Goal: Task Accomplishment & Management: Complete application form

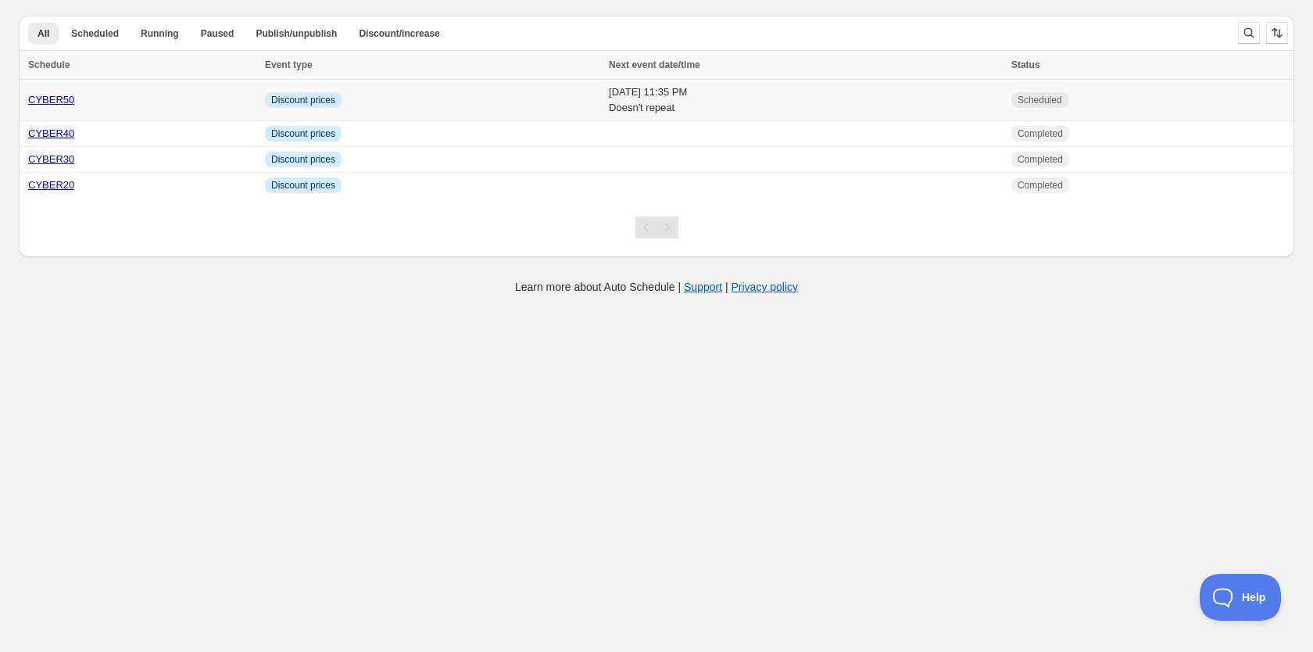
click at [438, 94] on td "Info Discount prices" at bounding box center [432, 100] width 344 height 41
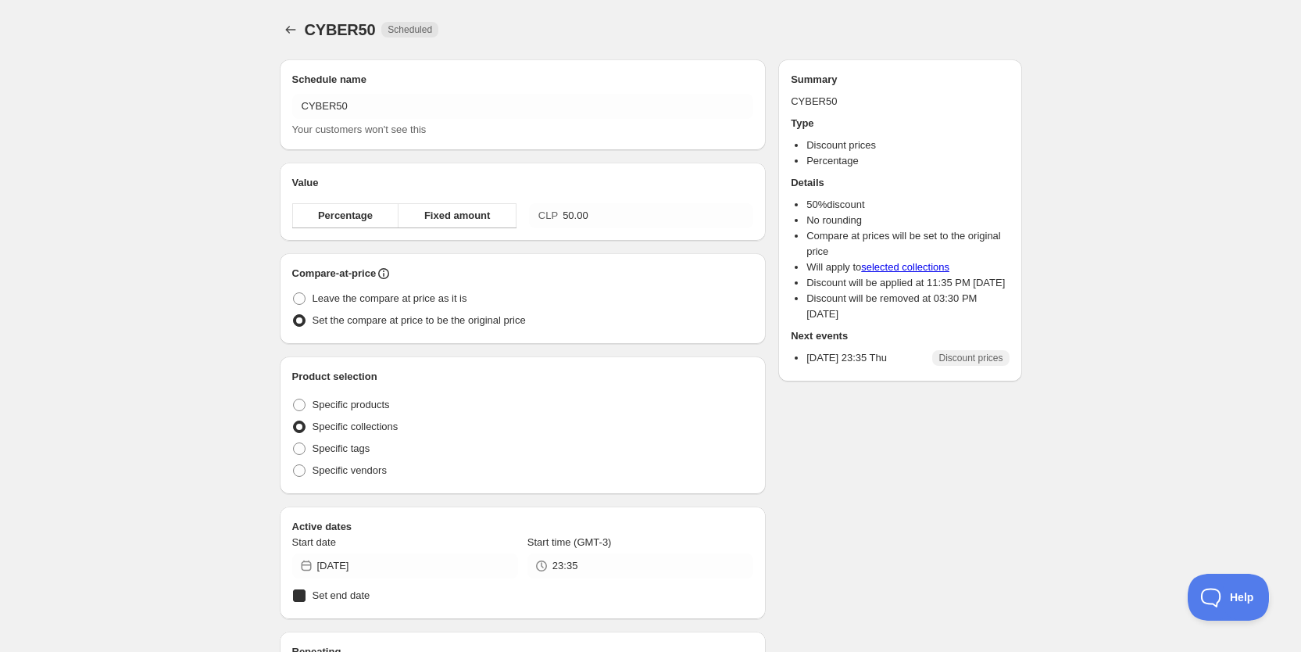
radio input "true"
checkbox input "true"
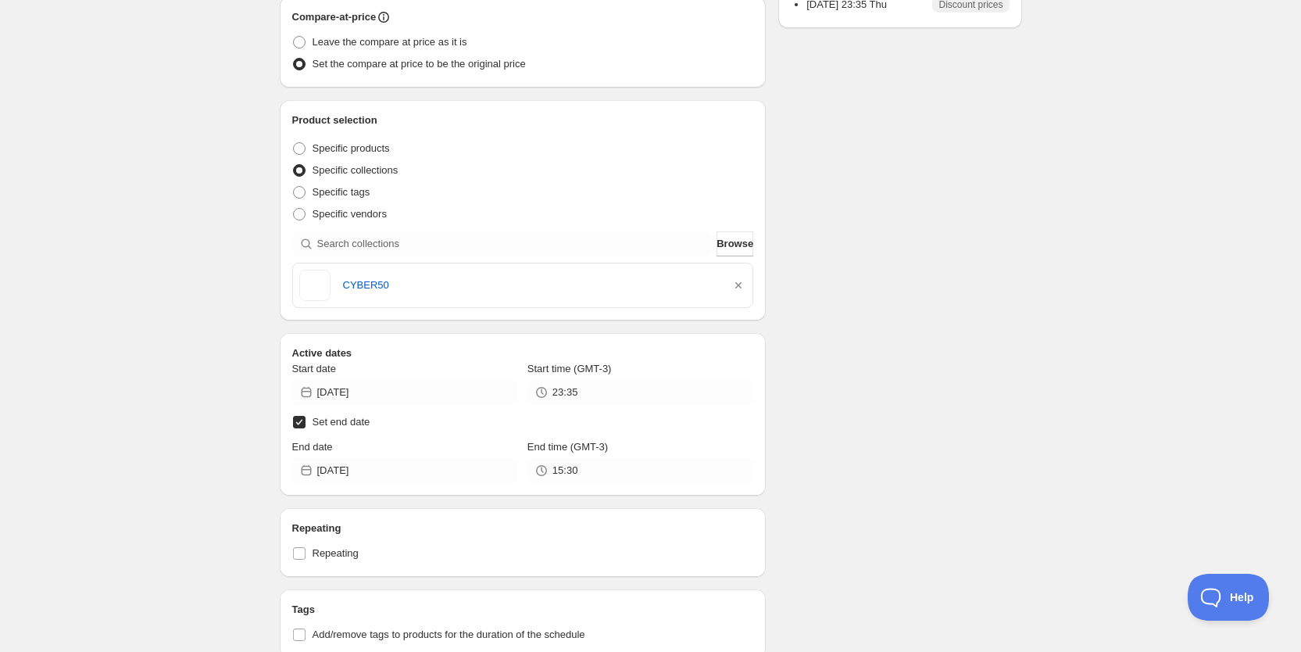
scroll to position [422, 0]
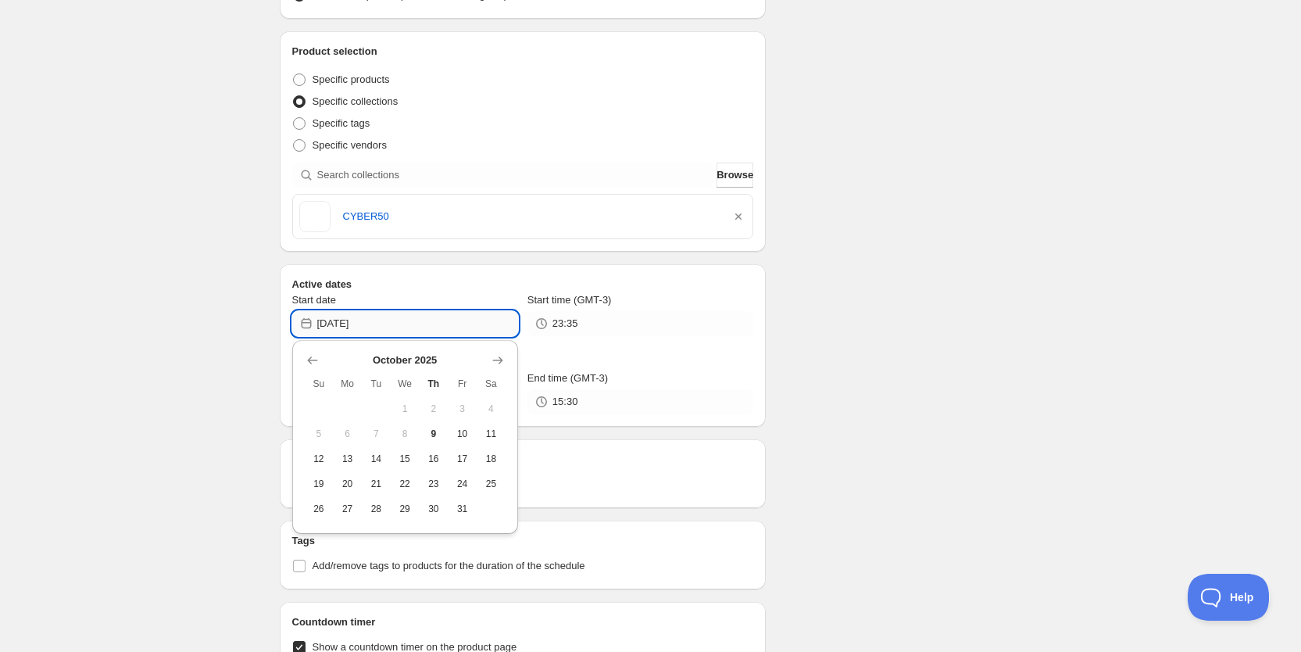
click at [497, 334] on input "[DATE]" at bounding box center [417, 323] width 201 height 25
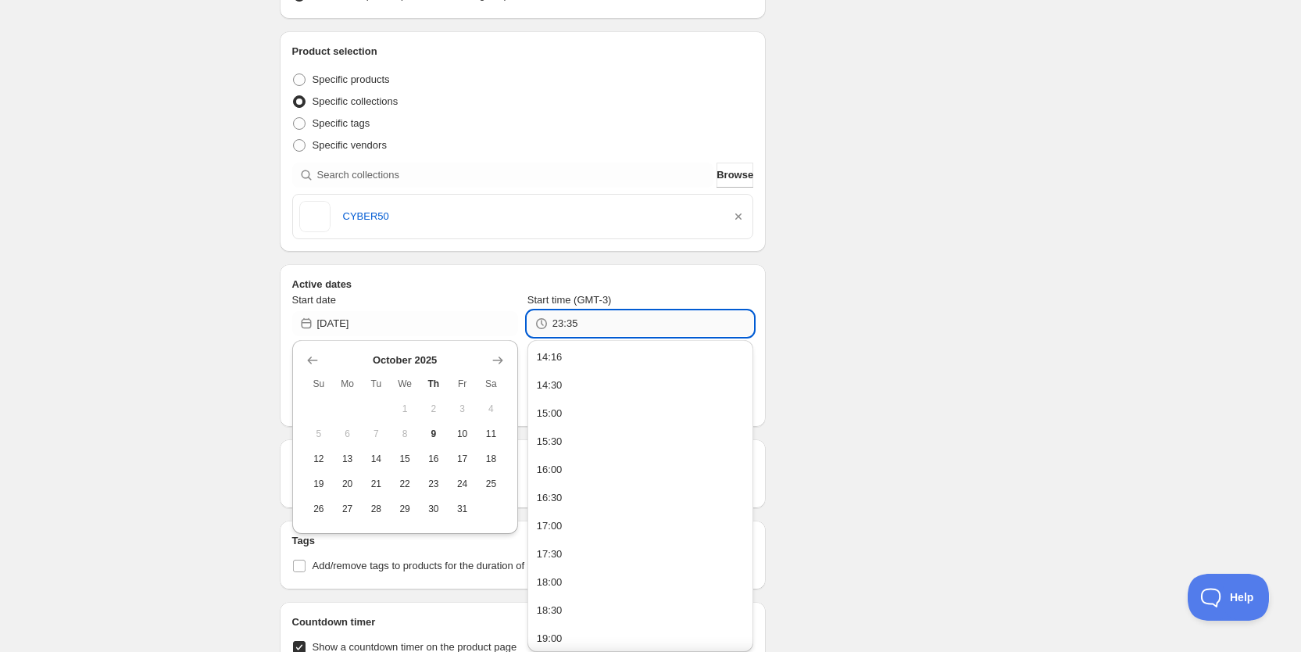
click at [581, 331] on input "23:35" at bounding box center [652, 323] width 201 height 25
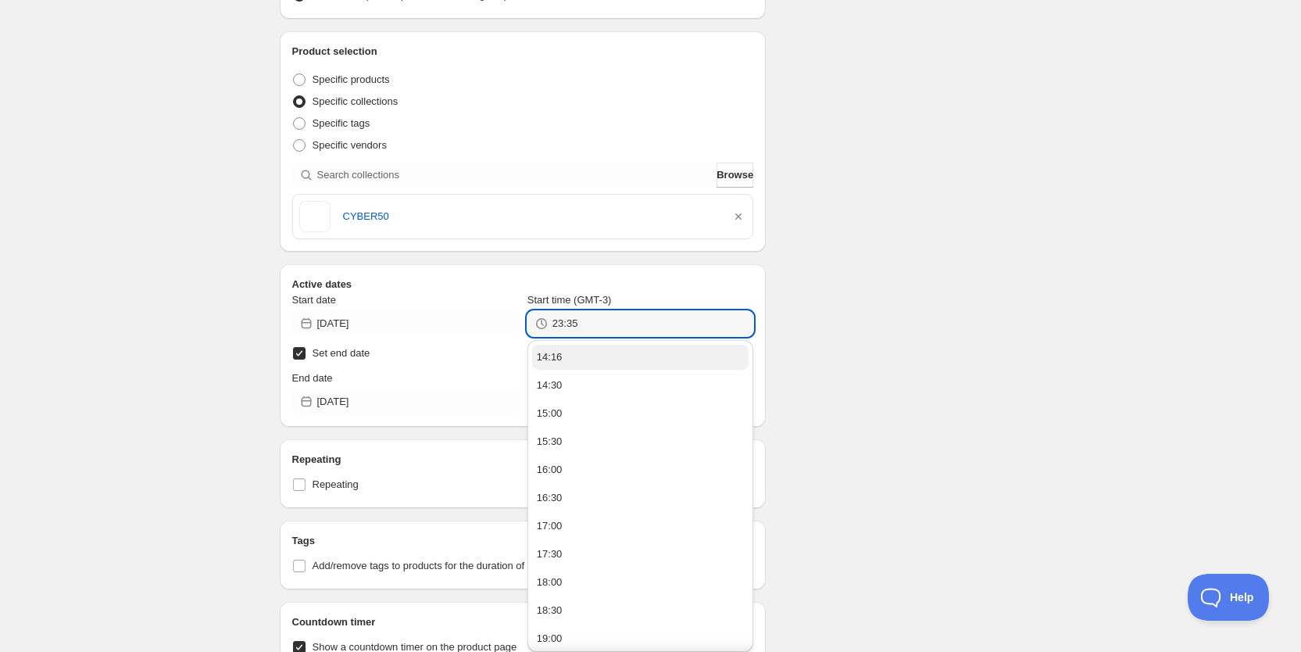
click at [584, 350] on button "14:16" at bounding box center [640, 357] width 216 height 25
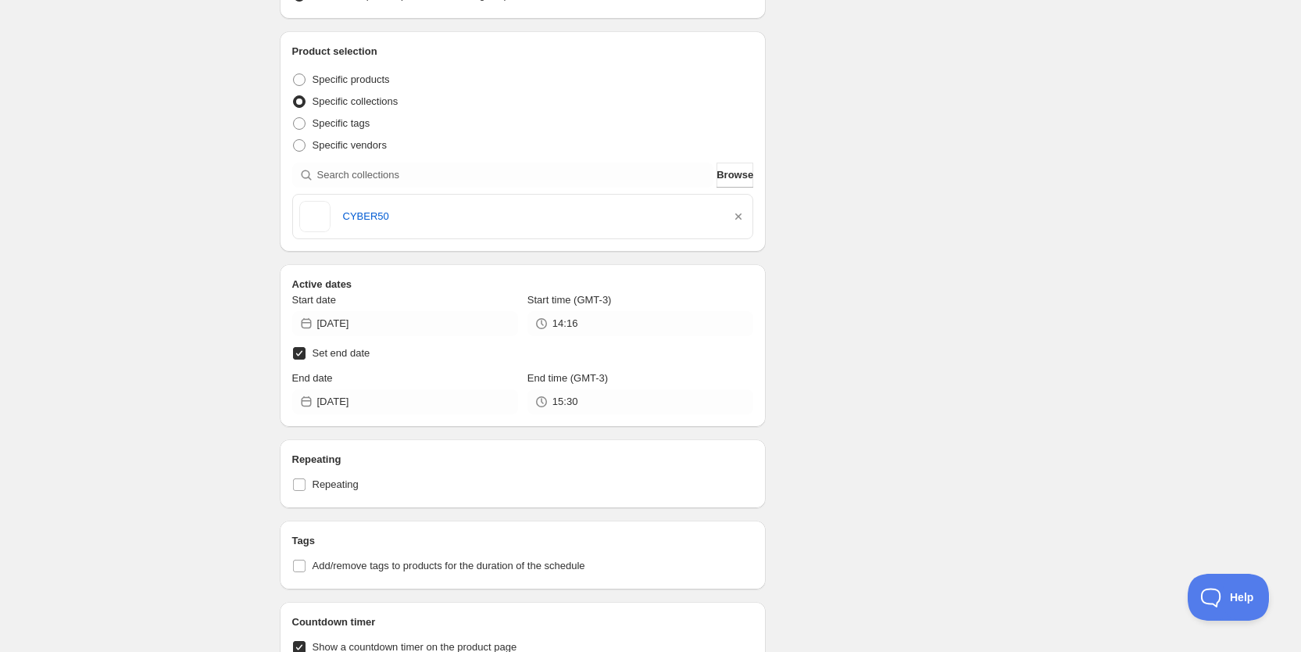
type input "14:16"
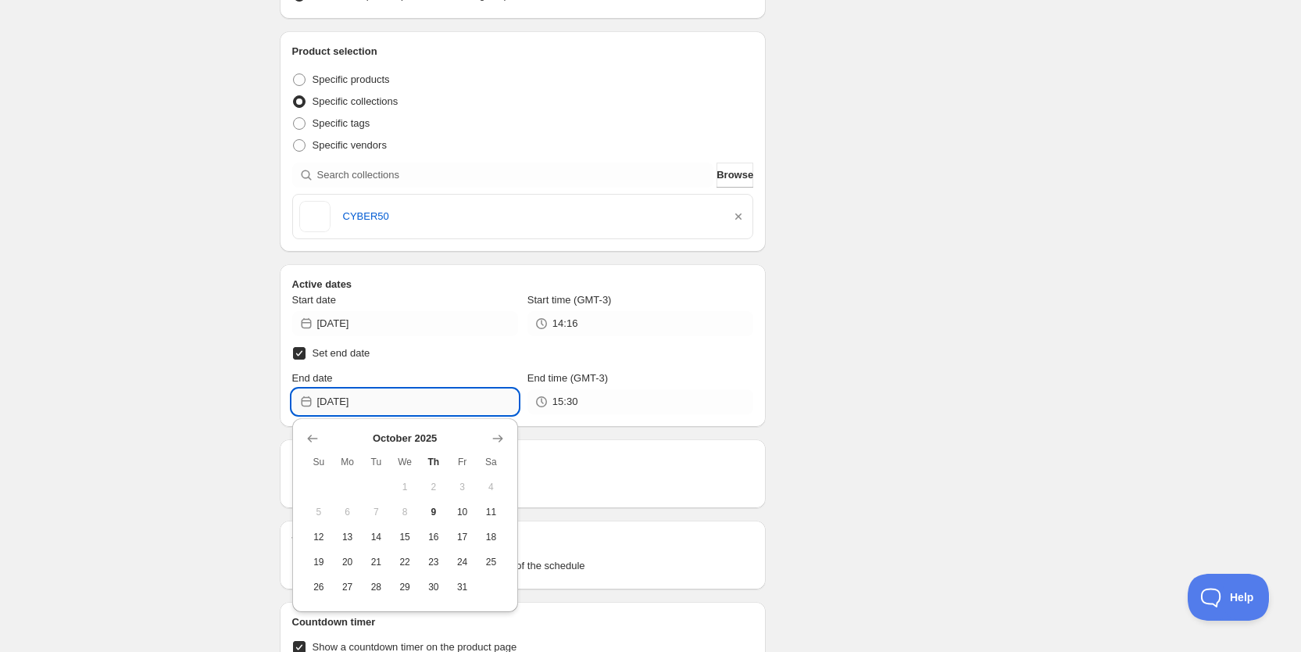
click at [488, 406] on input "[DATE]" at bounding box center [417, 401] width 201 height 25
click at [466, 509] on span "10" at bounding box center [462, 512] width 16 height 13
type input "[DATE]"
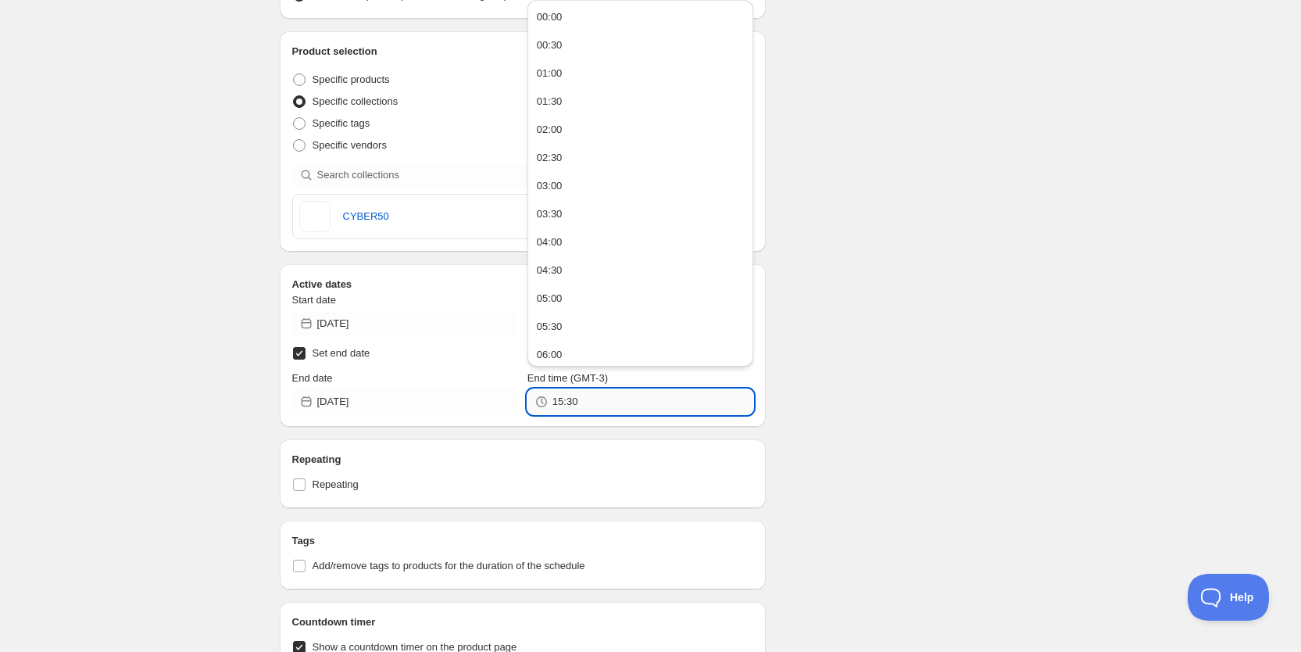
click at [636, 404] on input "15:30" at bounding box center [652, 401] width 201 height 25
click at [583, 239] on button "04:00" at bounding box center [640, 242] width 216 height 25
click at [648, 402] on input "04:00" at bounding box center [652, 401] width 201 height 25
click at [620, 314] on button "08:00" at bounding box center [640, 307] width 216 height 25
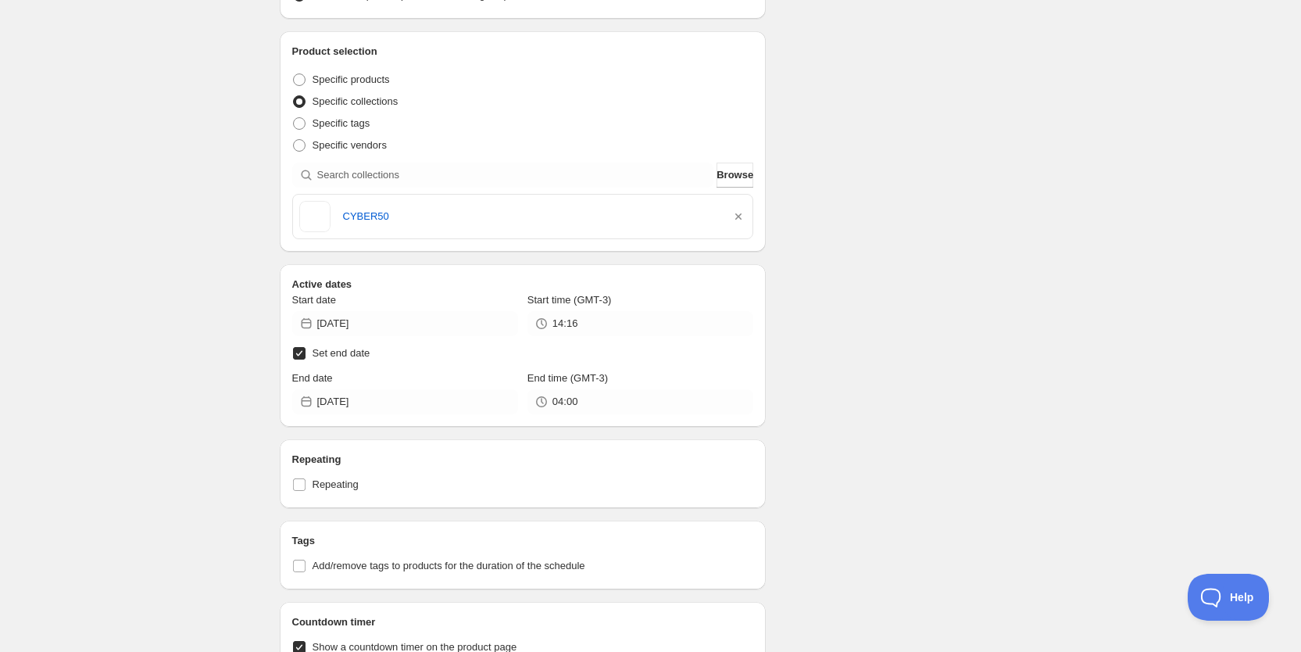
type input "08:00"
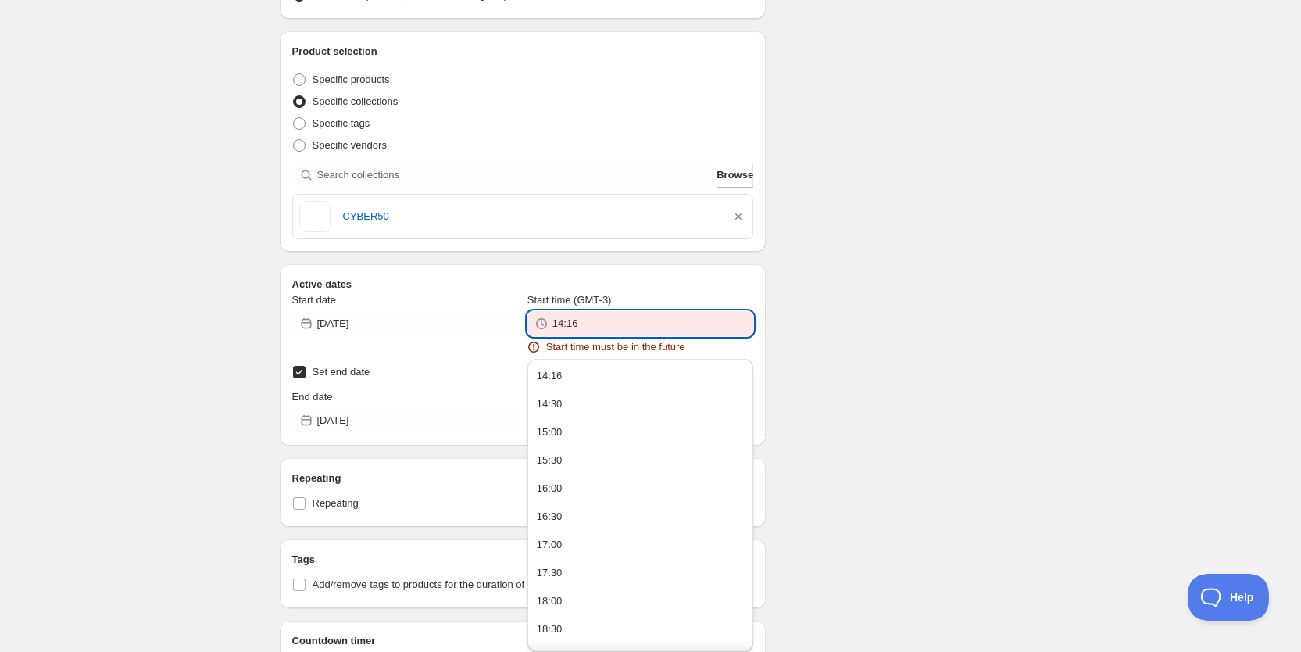
click at [688, 317] on input "14:16" at bounding box center [652, 323] width 201 height 25
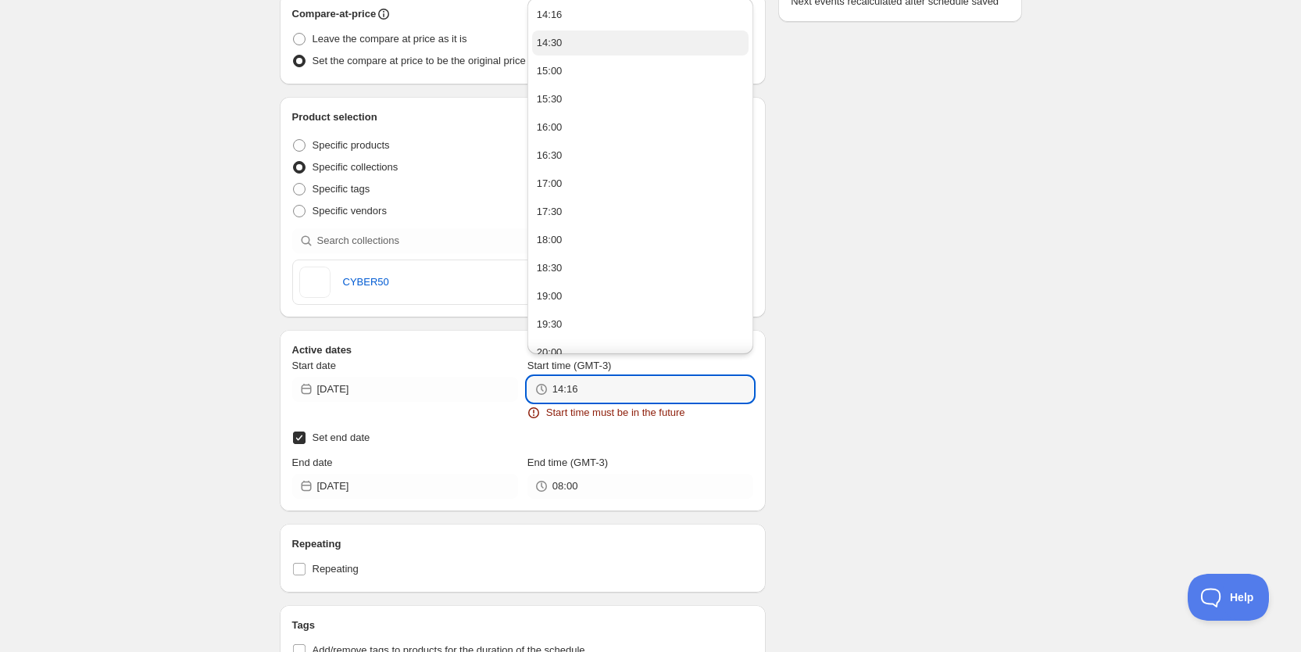
scroll to position [459, 0]
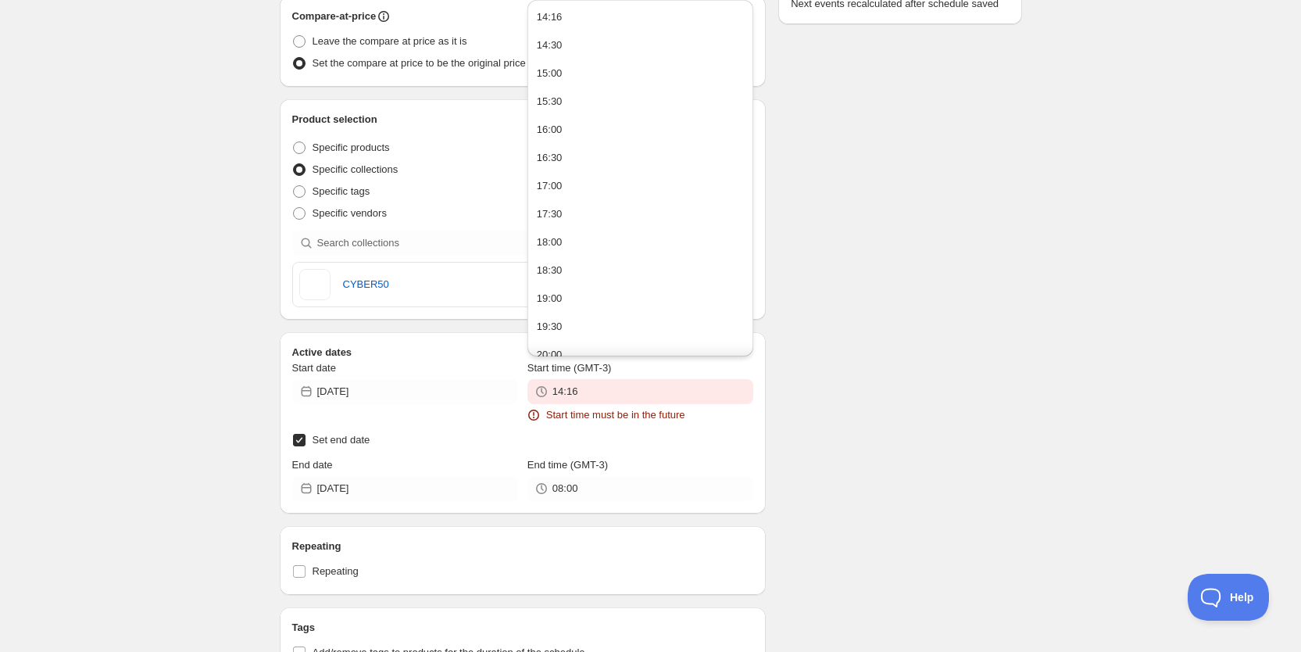
click at [793, 403] on div "There were some issues with your form submission Start time must be in the futu…" at bounding box center [644, 325] width 755 height 1475
click at [692, 391] on input "14:16" at bounding box center [652, 391] width 201 height 25
click at [576, 29] on button "14:16" at bounding box center [640, 17] width 216 height 25
click at [621, 384] on input "14:16" at bounding box center [652, 391] width 201 height 25
click at [609, 13] on button "14:17" at bounding box center [640, 17] width 216 height 25
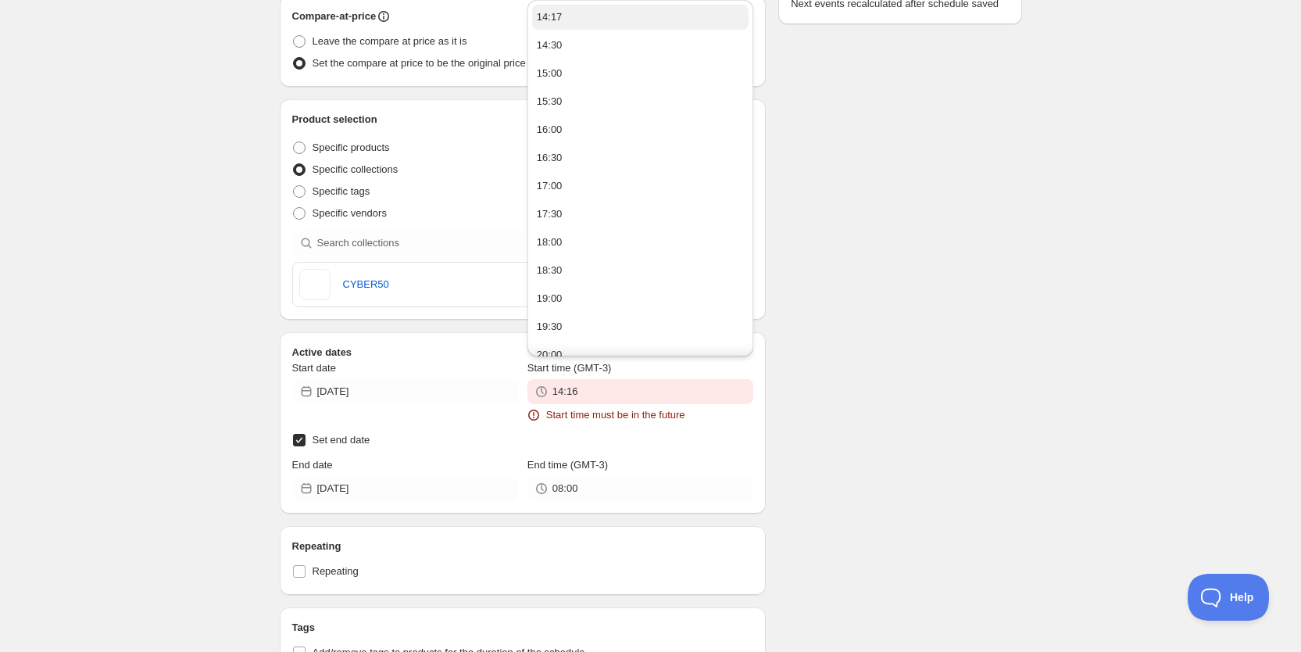
type input "14:17"
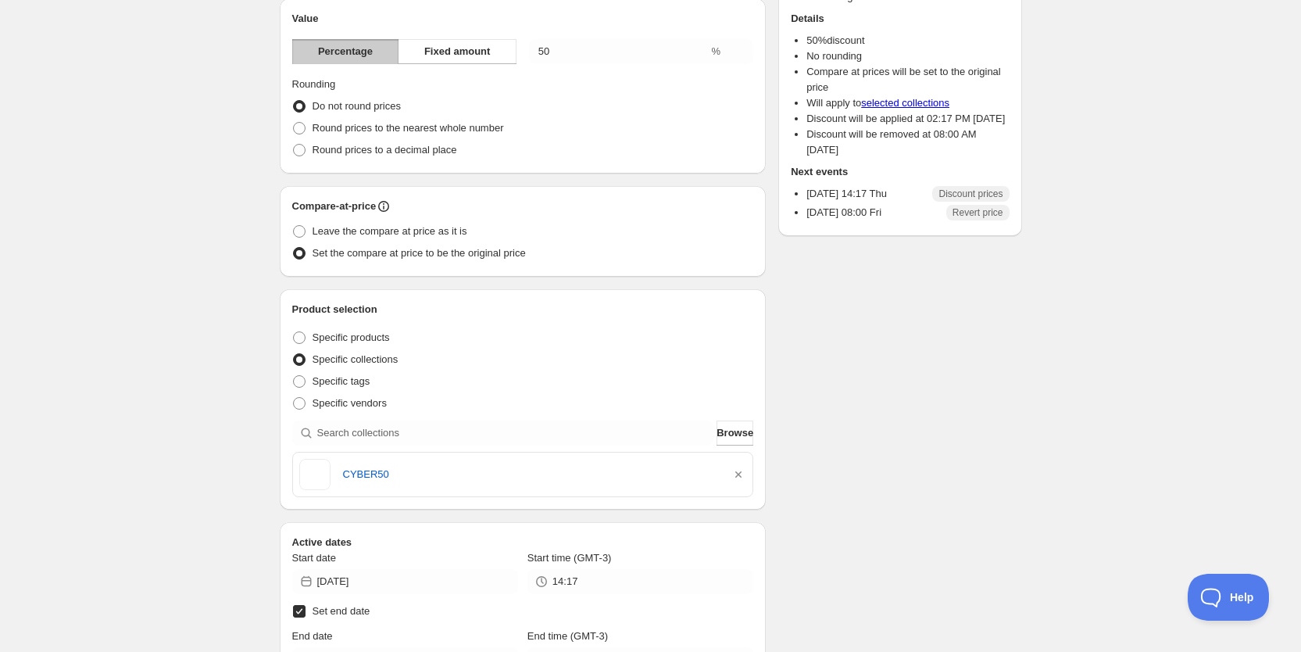
scroll to position [0, 0]
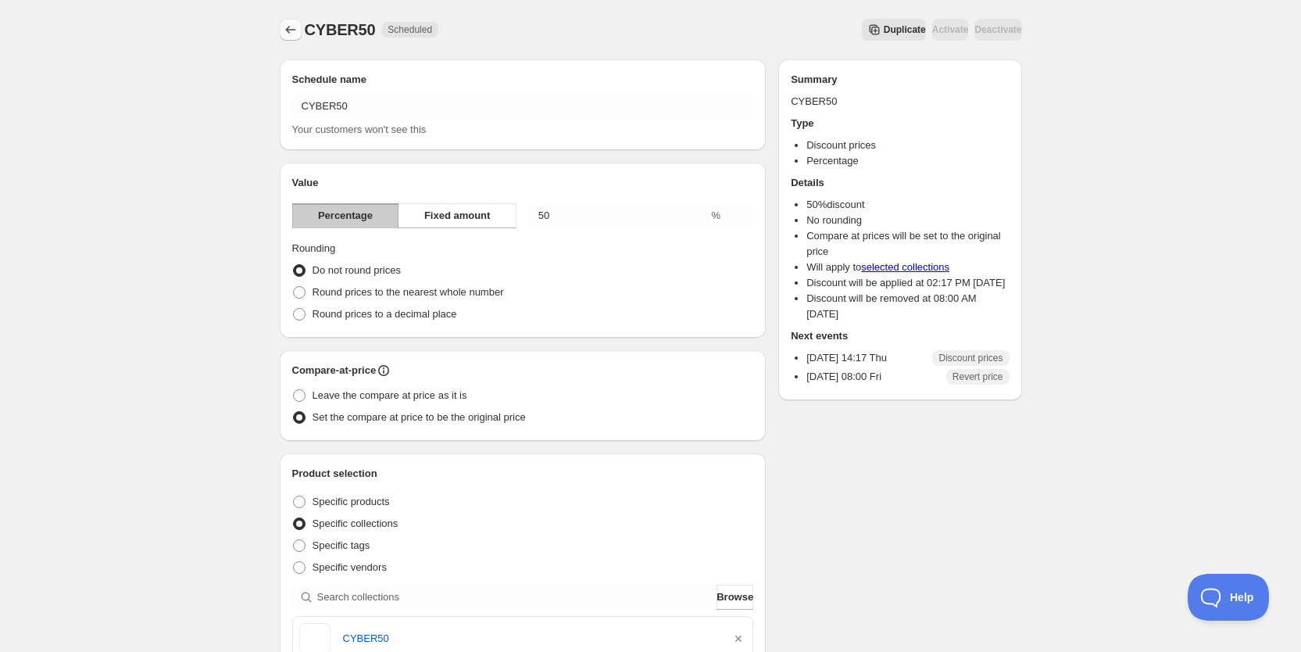
click at [287, 22] on icon "Schedules" at bounding box center [291, 30] width 16 height 16
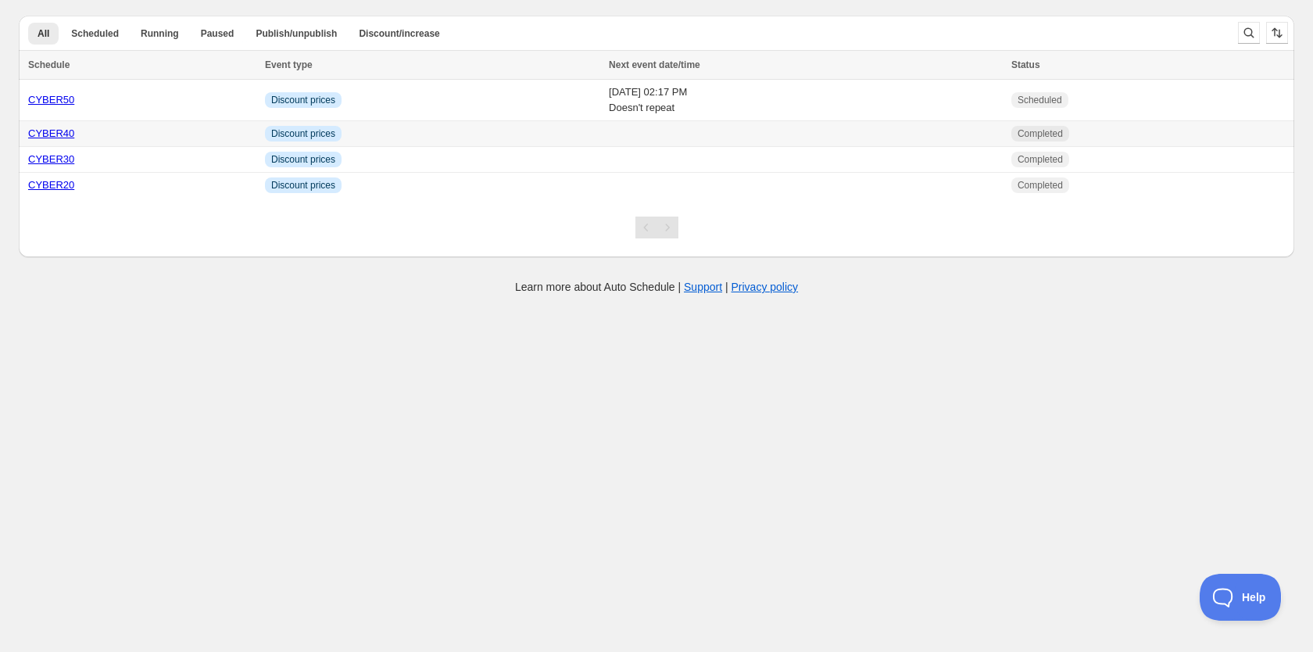
click at [391, 140] on td "Info Discount prices" at bounding box center [432, 134] width 344 height 26
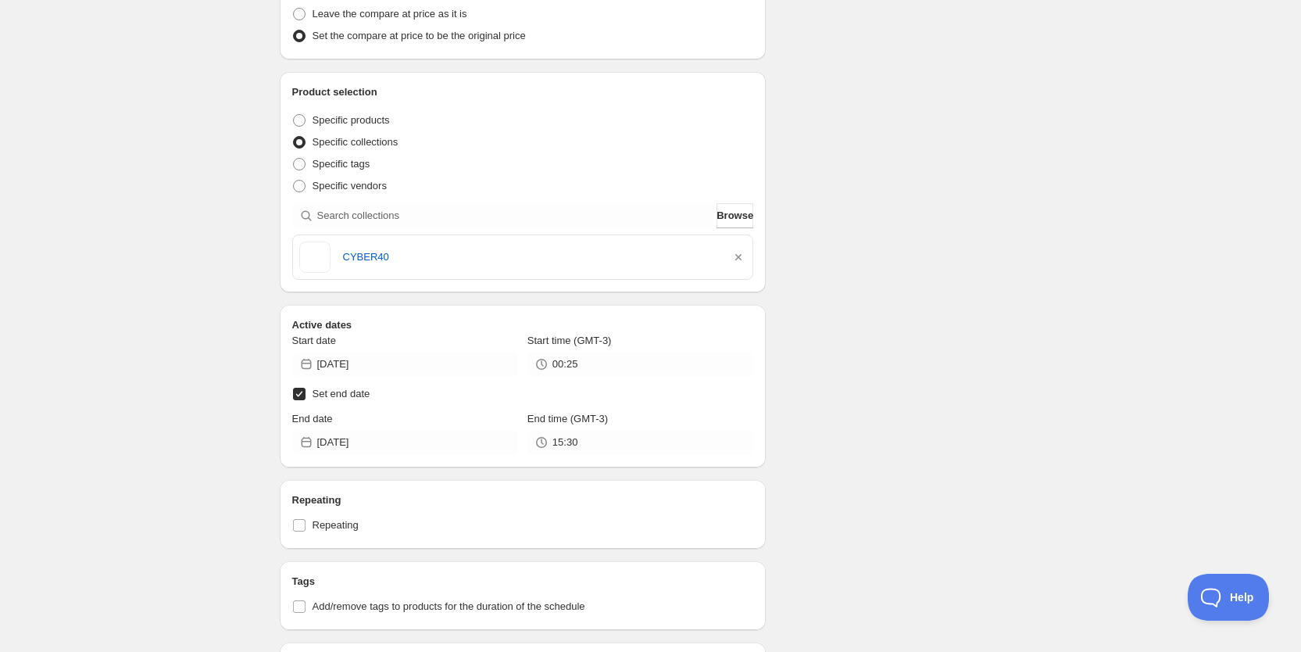
scroll to position [382, 0]
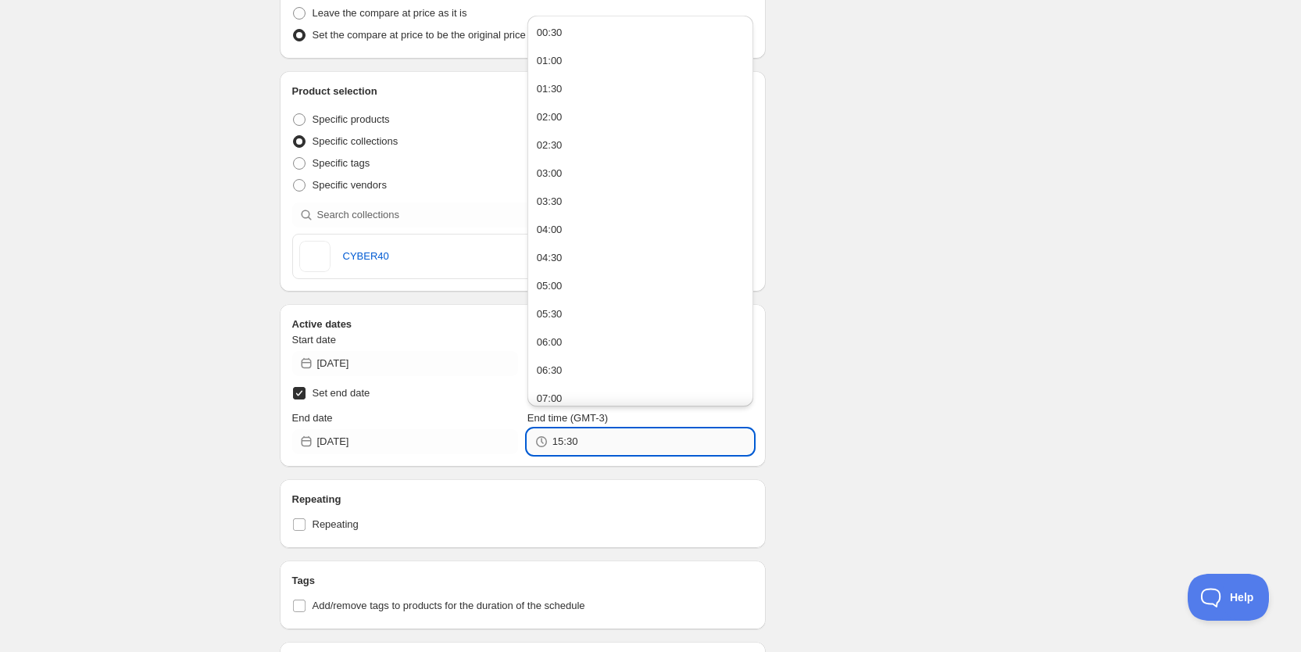
click at [611, 440] on input "15:30" at bounding box center [652, 441] width 201 height 25
click at [437, 441] on input "[DATE]" at bounding box center [417, 441] width 201 height 25
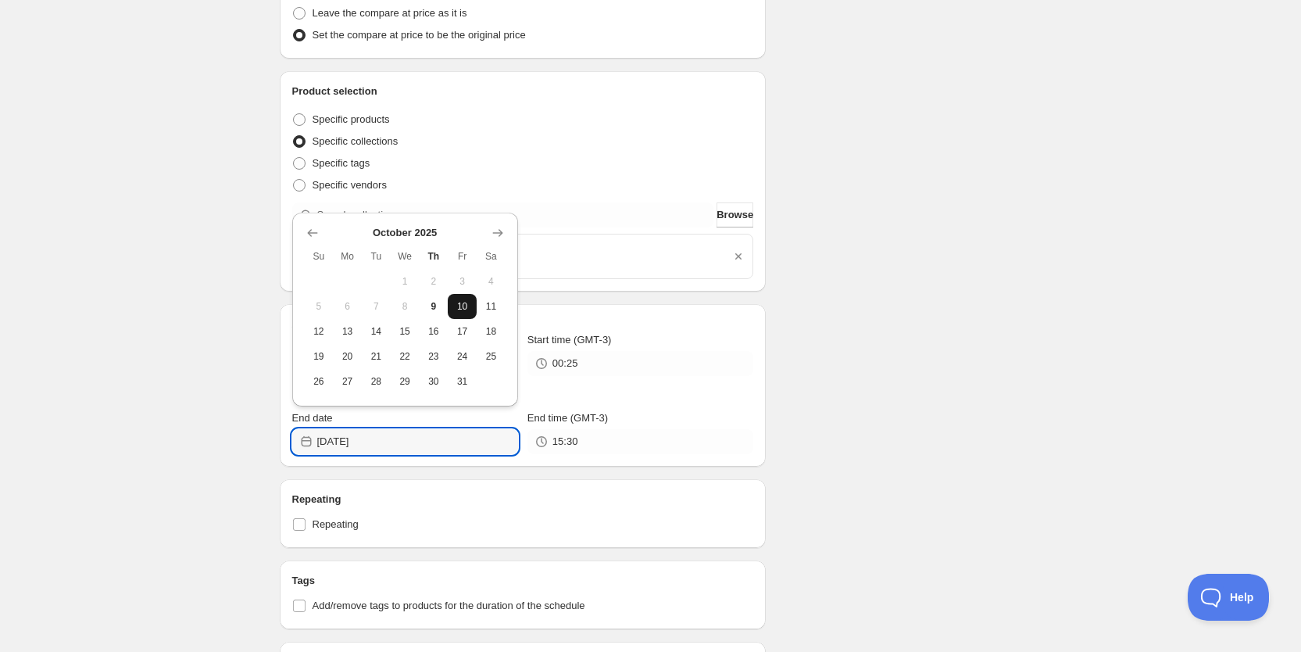
click at [458, 308] on span "10" at bounding box center [462, 306] width 16 height 13
type input "[DATE]"
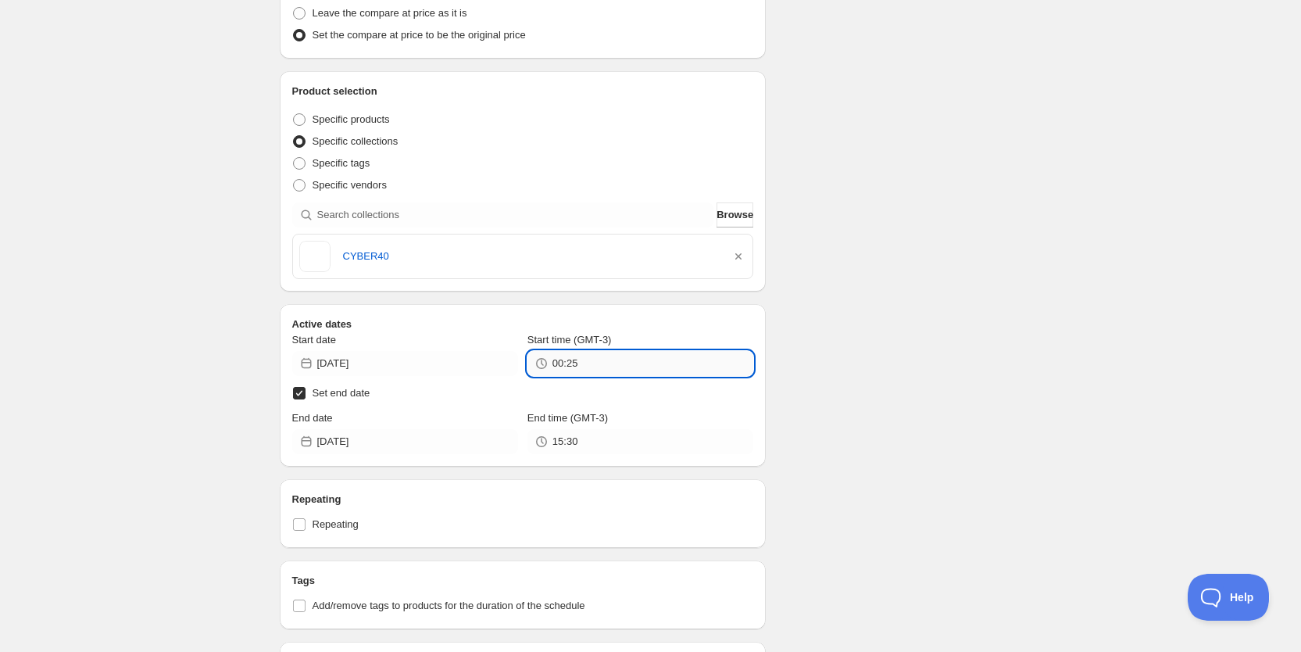
click at [602, 360] on input "00:25" at bounding box center [652, 363] width 201 height 25
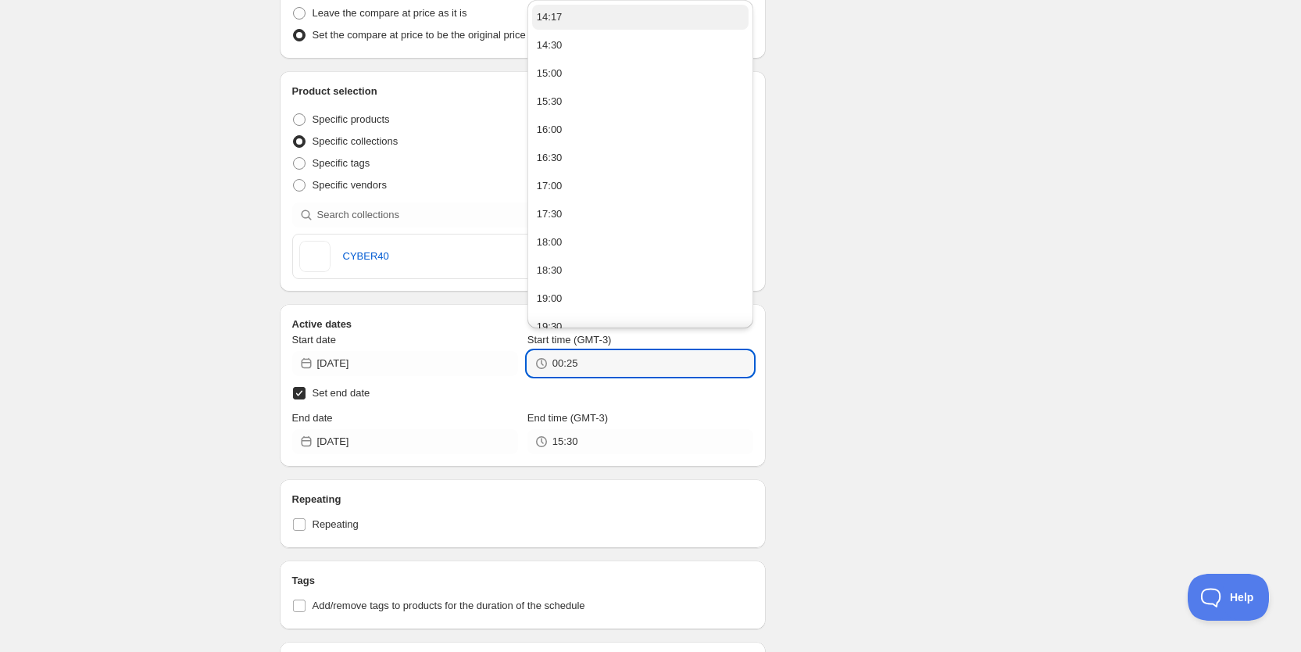
click at [581, 16] on button "14:17" at bounding box center [640, 17] width 216 height 25
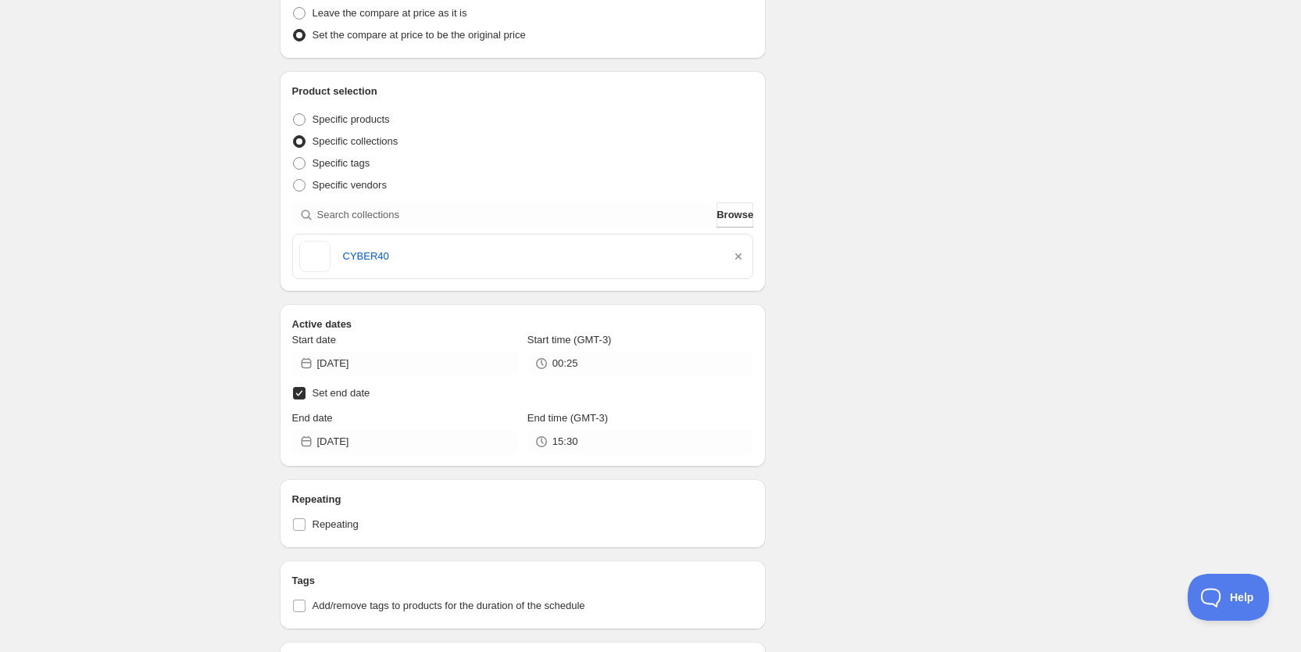
type input "14:17"
click at [620, 439] on input "15:30" at bounding box center [652, 441] width 201 height 25
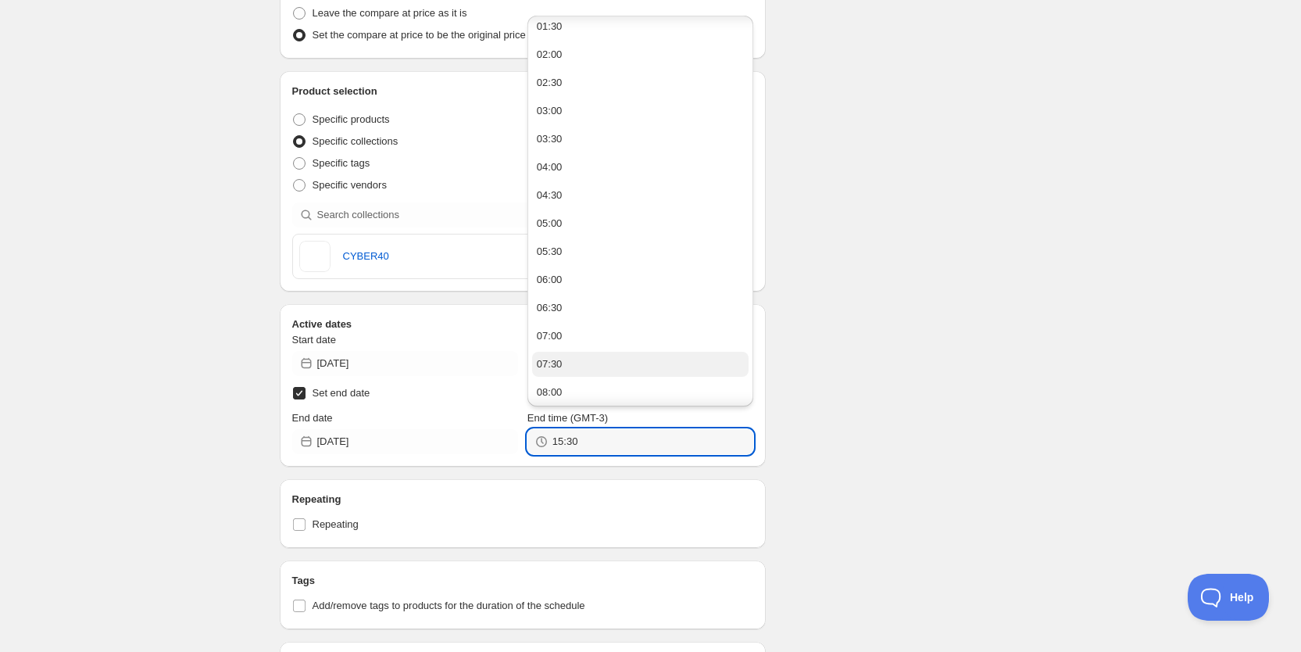
scroll to position [91, 0]
click at [594, 391] on button "08:00" at bounding box center [640, 391] width 216 height 25
type input "08:00"
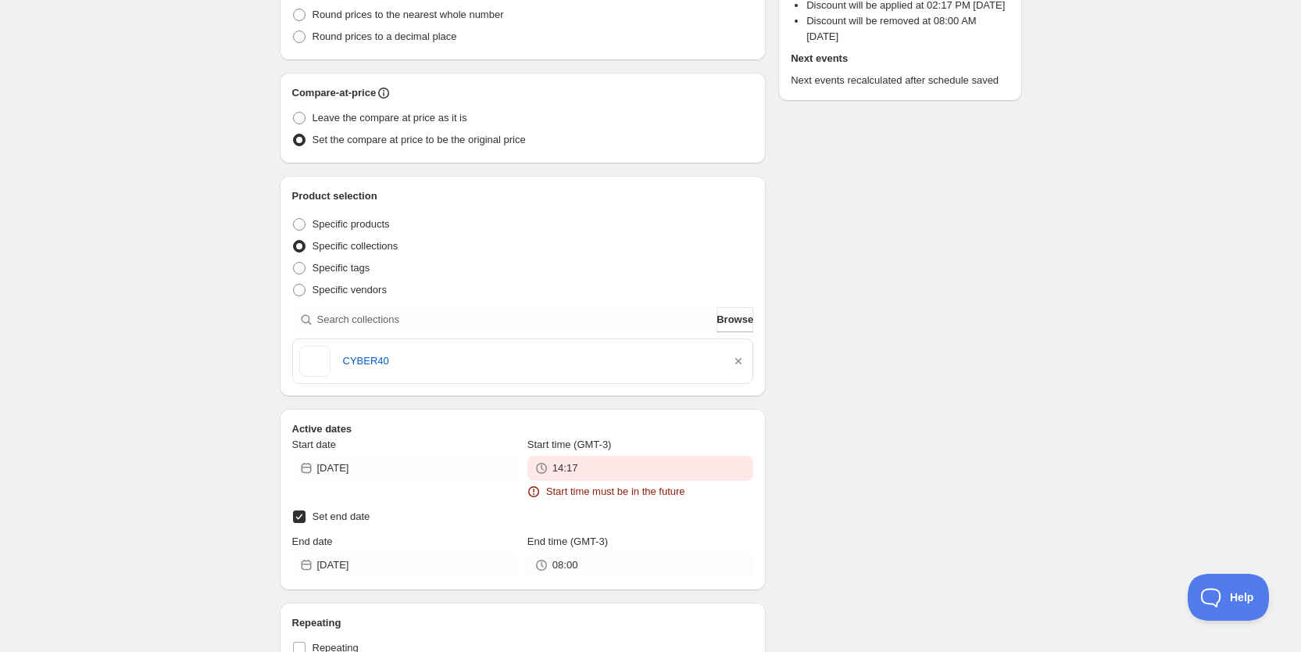
scroll to position [487, 0]
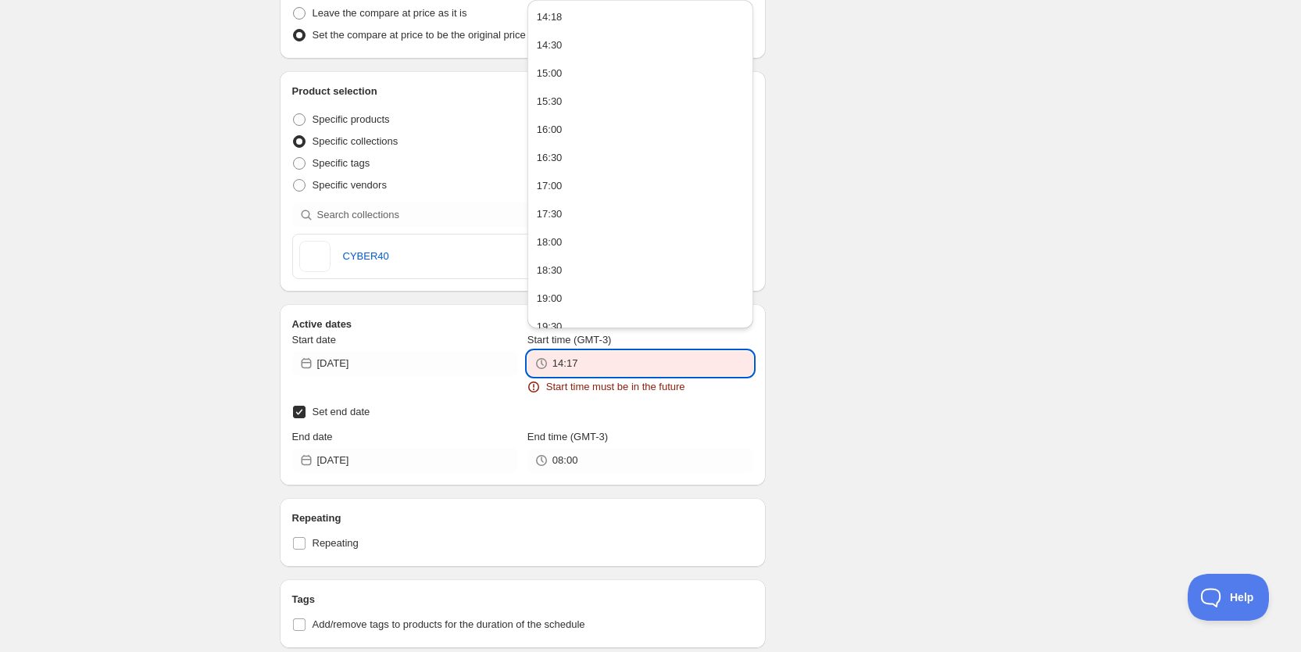
click at [698, 370] on input "14:17" at bounding box center [652, 363] width 201 height 25
click at [590, 27] on button "14:18" at bounding box center [640, 17] width 216 height 25
type input "14:18"
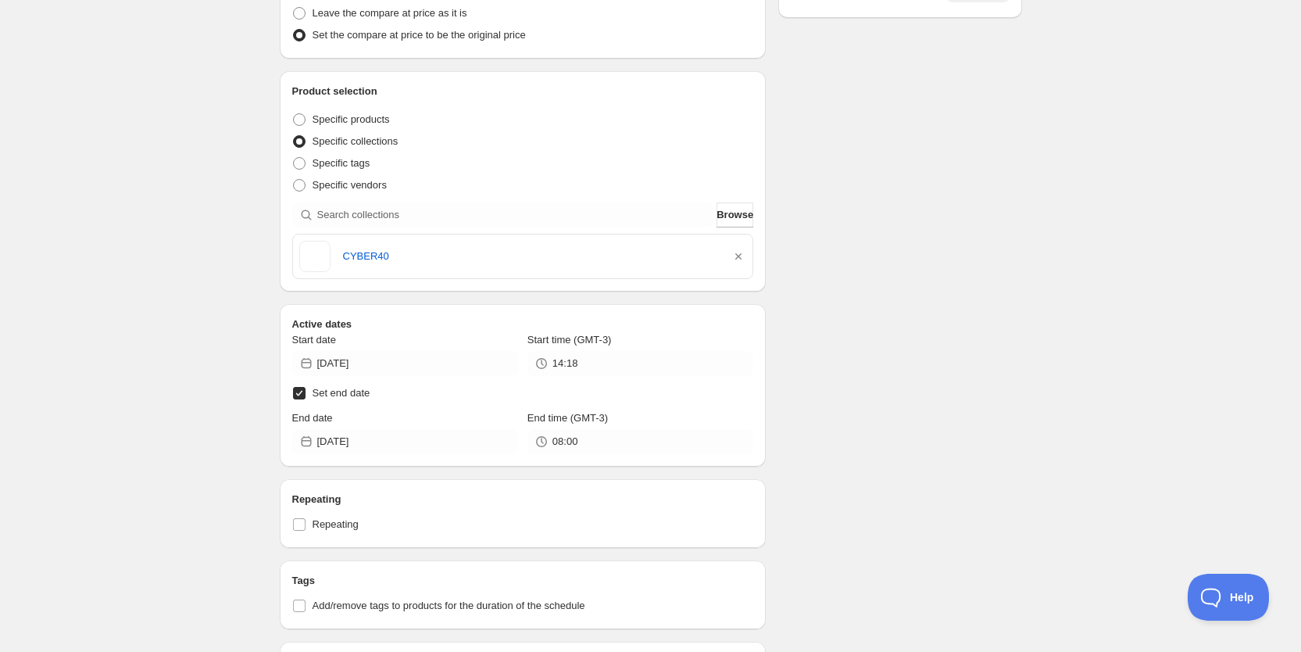
scroll to position [0, 0]
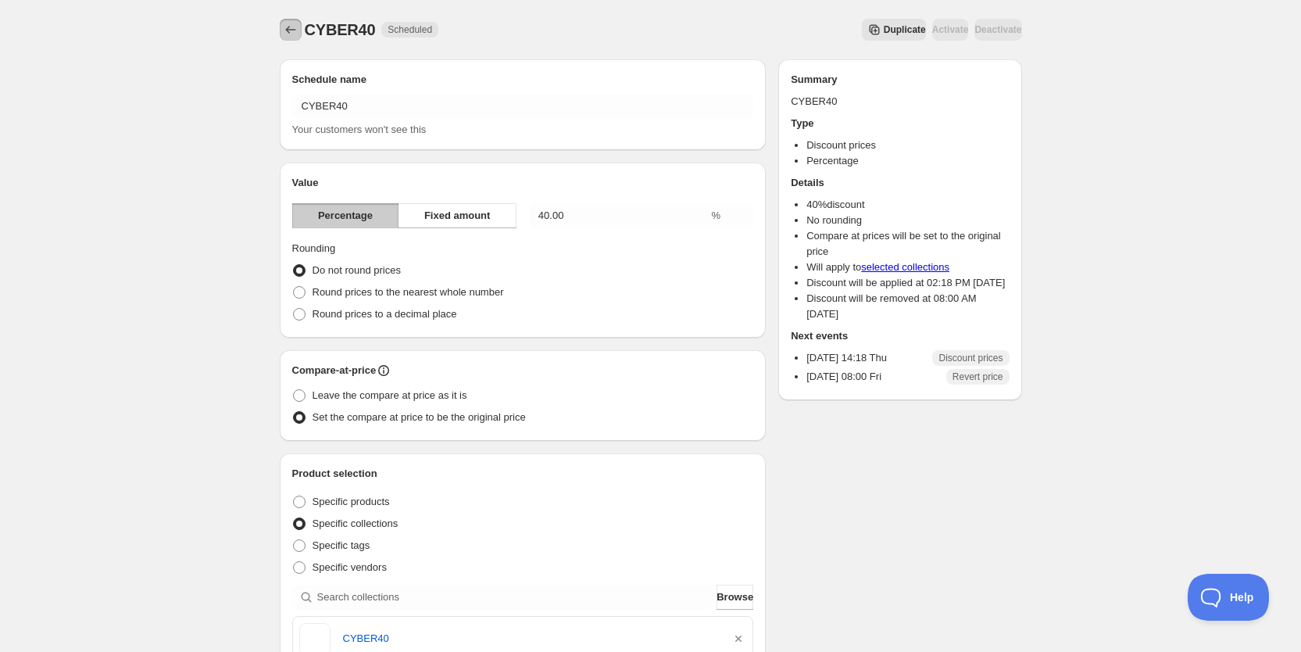
click at [295, 31] on icon "Schedules" at bounding box center [291, 30] width 16 height 16
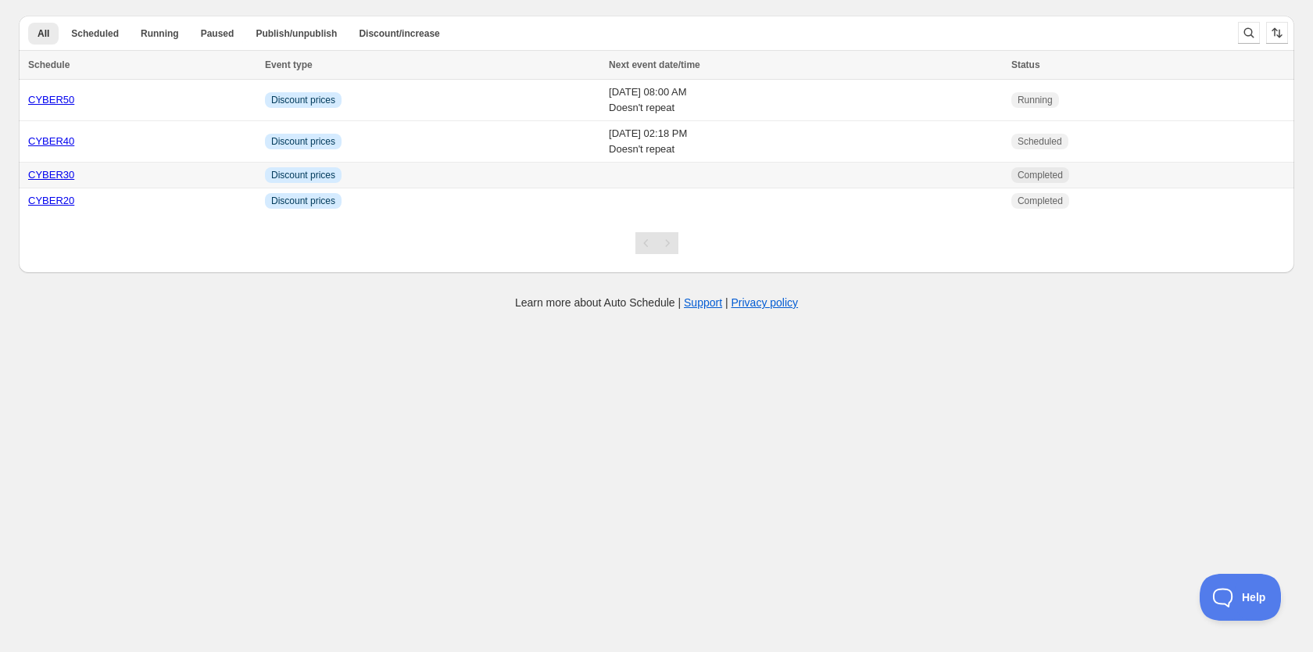
click at [371, 183] on td "Info Discount prices" at bounding box center [432, 176] width 344 height 26
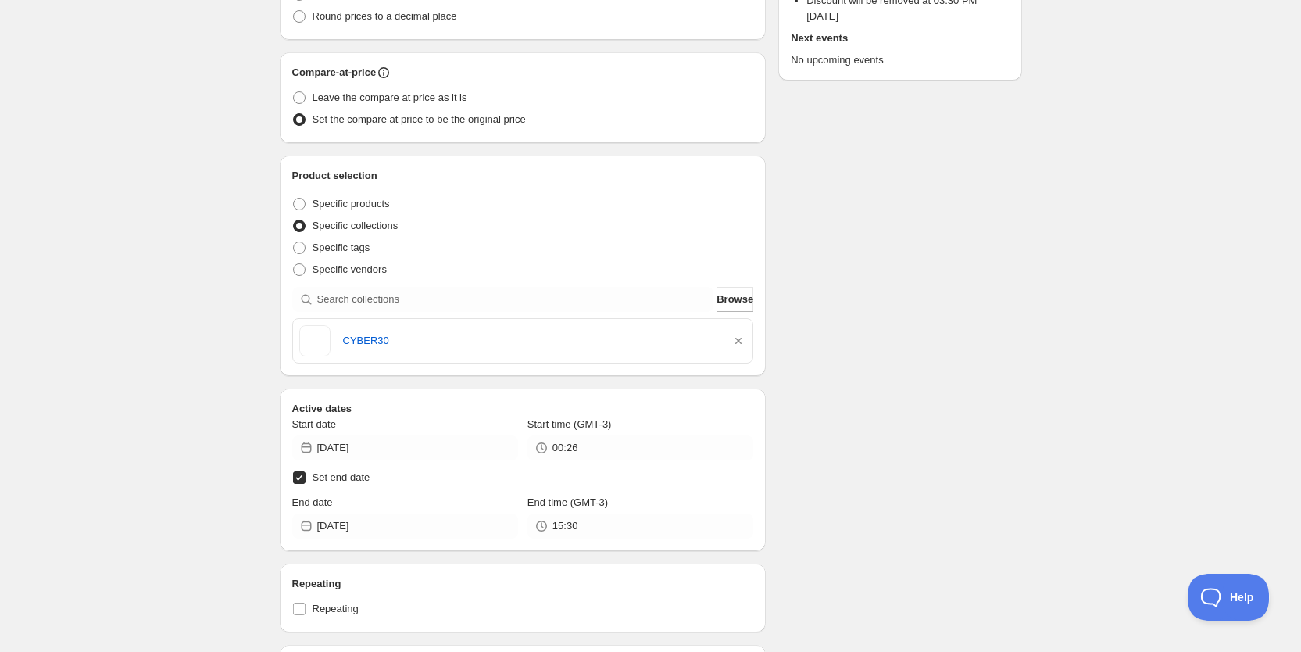
scroll to position [300, 0]
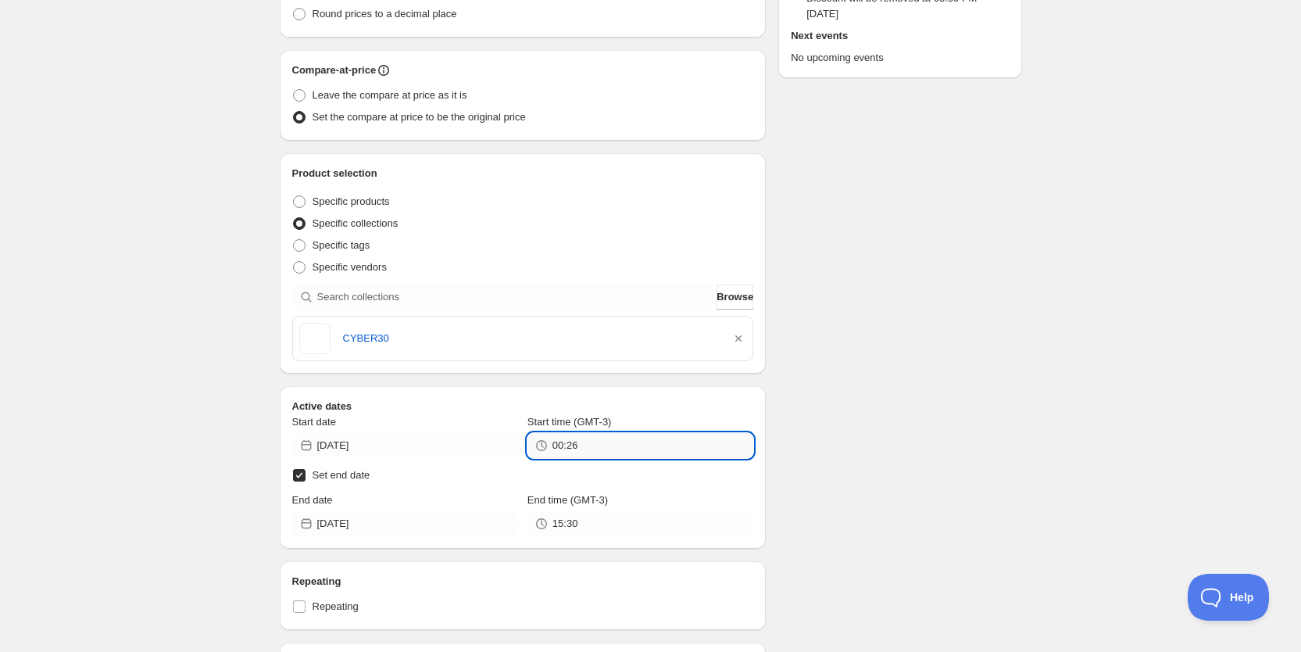
click at [631, 433] on input "00:26" at bounding box center [652, 445] width 201 height 25
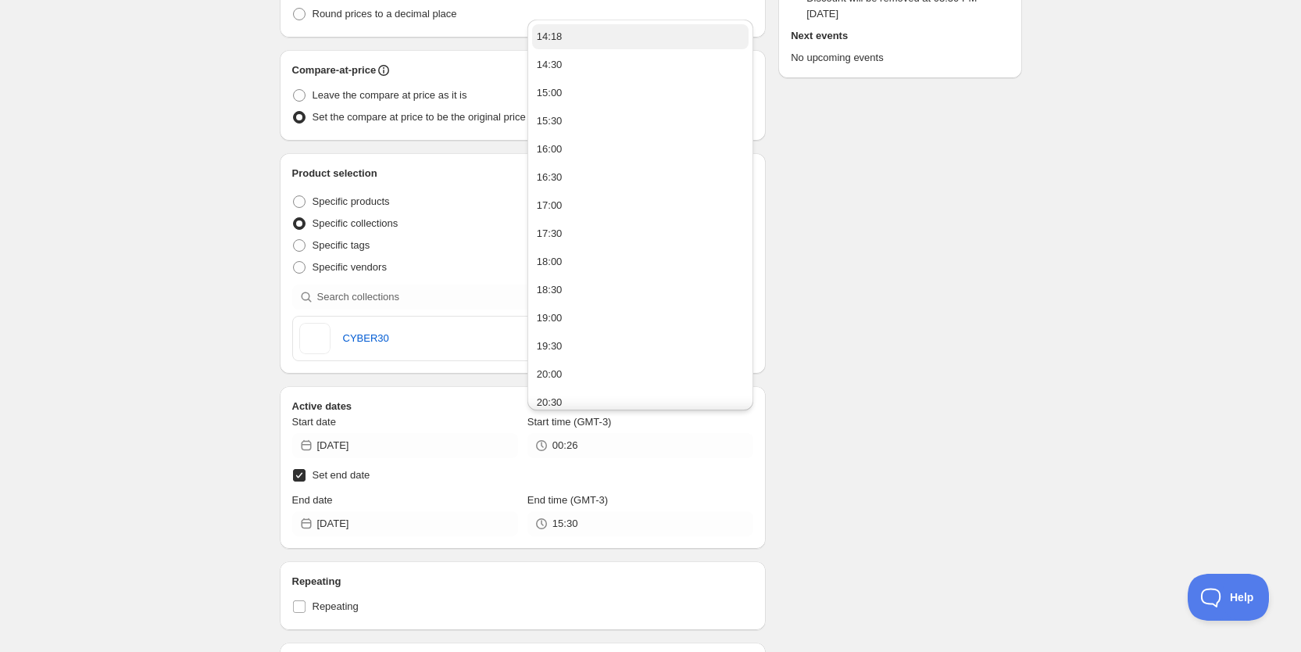
click at [638, 27] on button "14:18" at bounding box center [640, 36] width 216 height 25
type input "14:18"
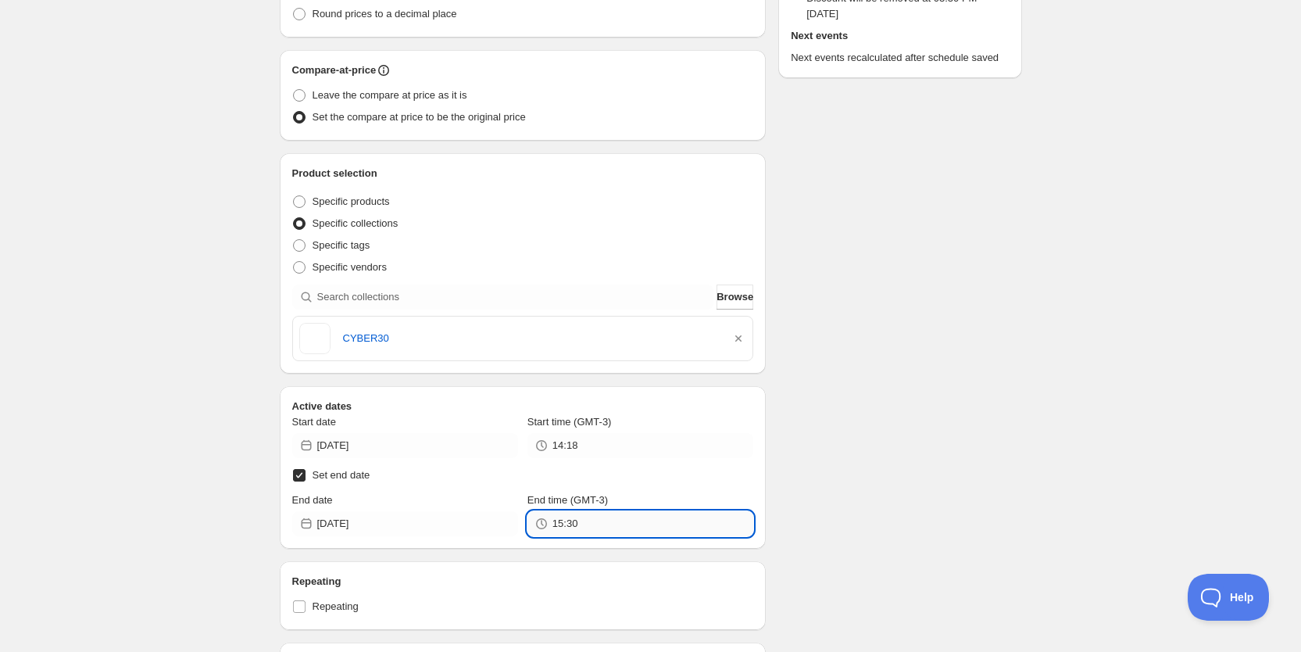
click at [617, 531] on input "15:30" at bounding box center [652, 523] width 201 height 25
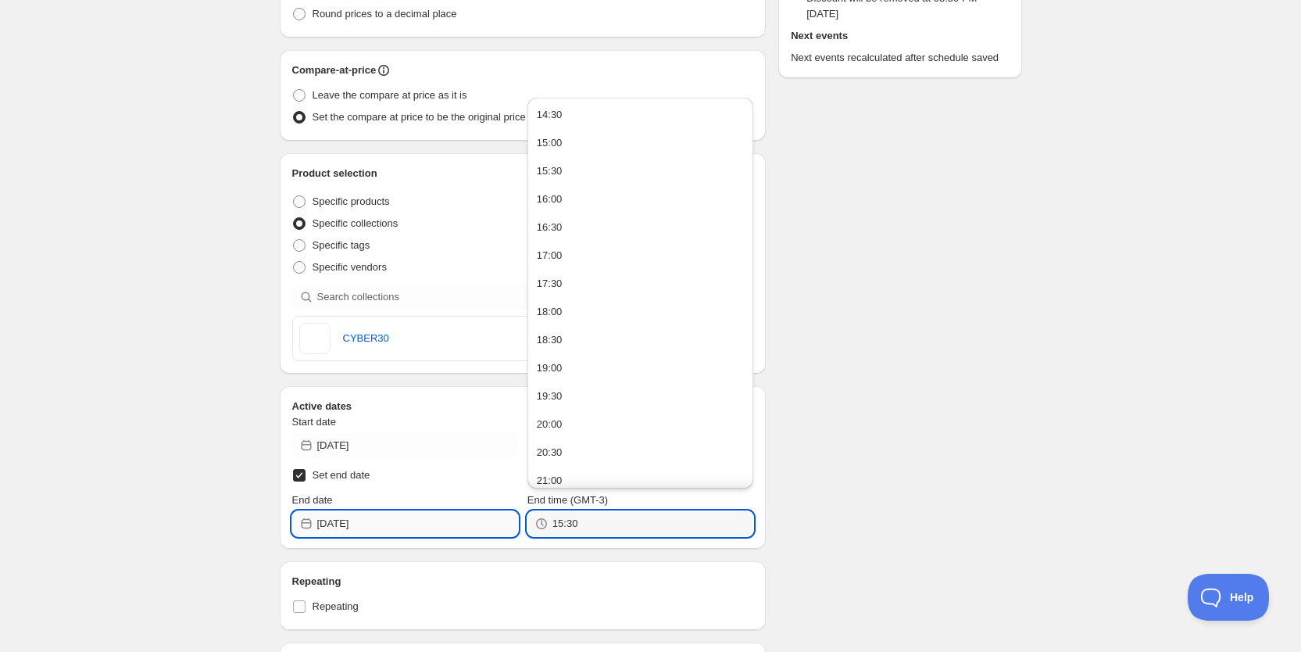
click at [449, 513] on input "[DATE]" at bounding box center [417, 523] width 201 height 25
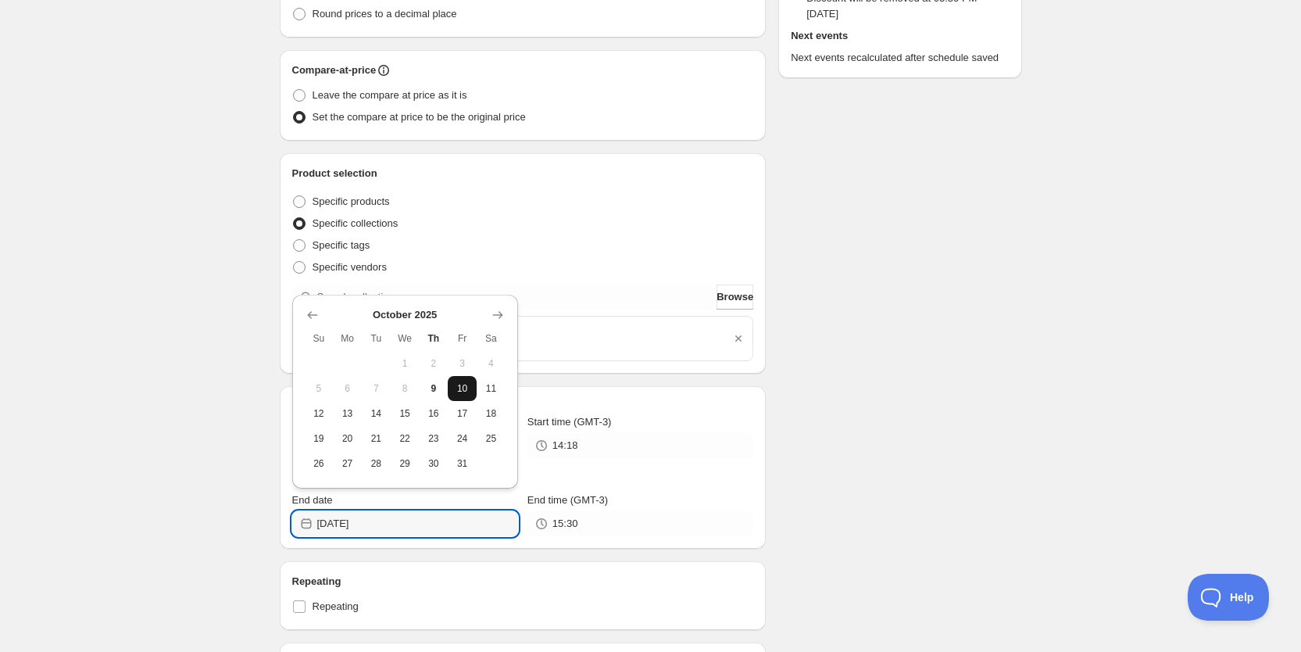
click at [474, 380] on button "10" at bounding box center [462, 388] width 29 height 25
type input "[DATE]"
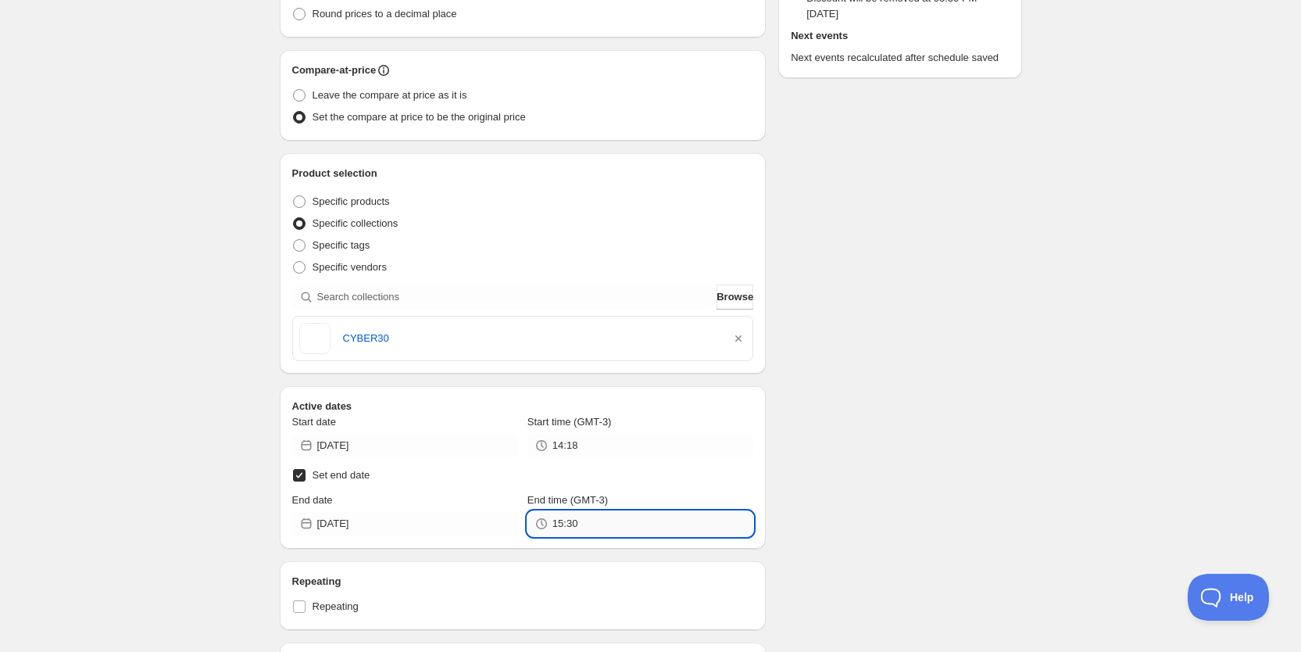
click at [646, 535] on input "15:30" at bounding box center [652, 523] width 201 height 25
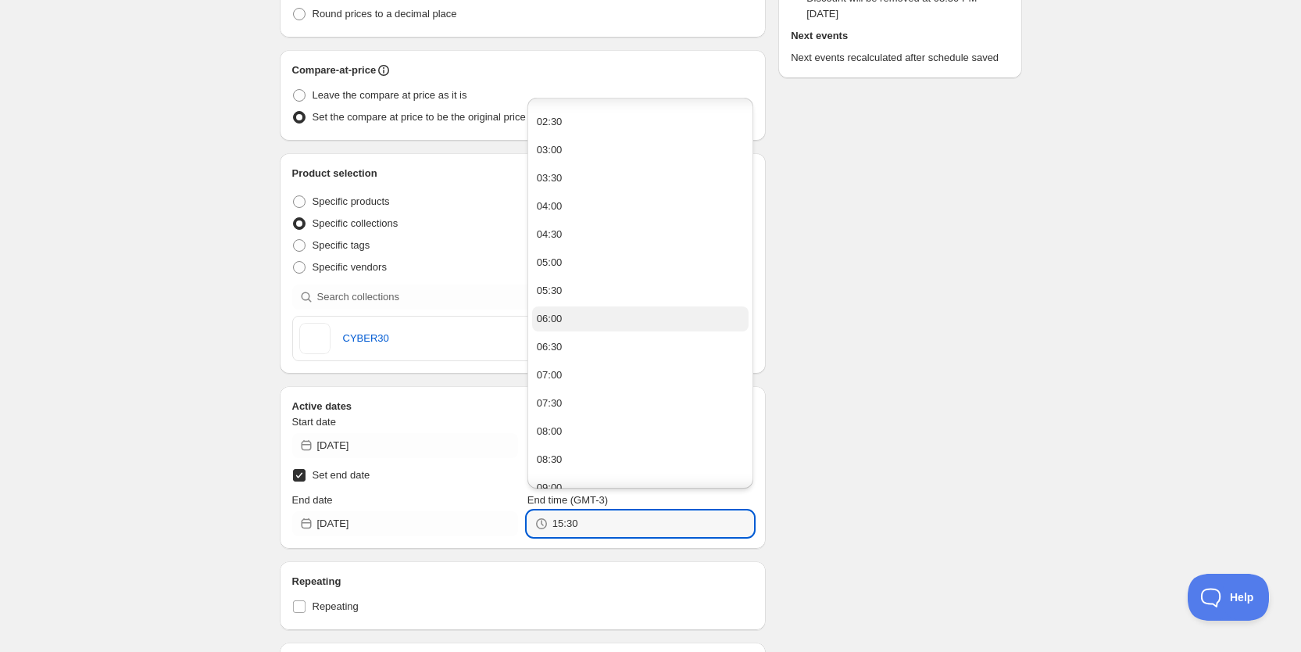
scroll to position [135, 0]
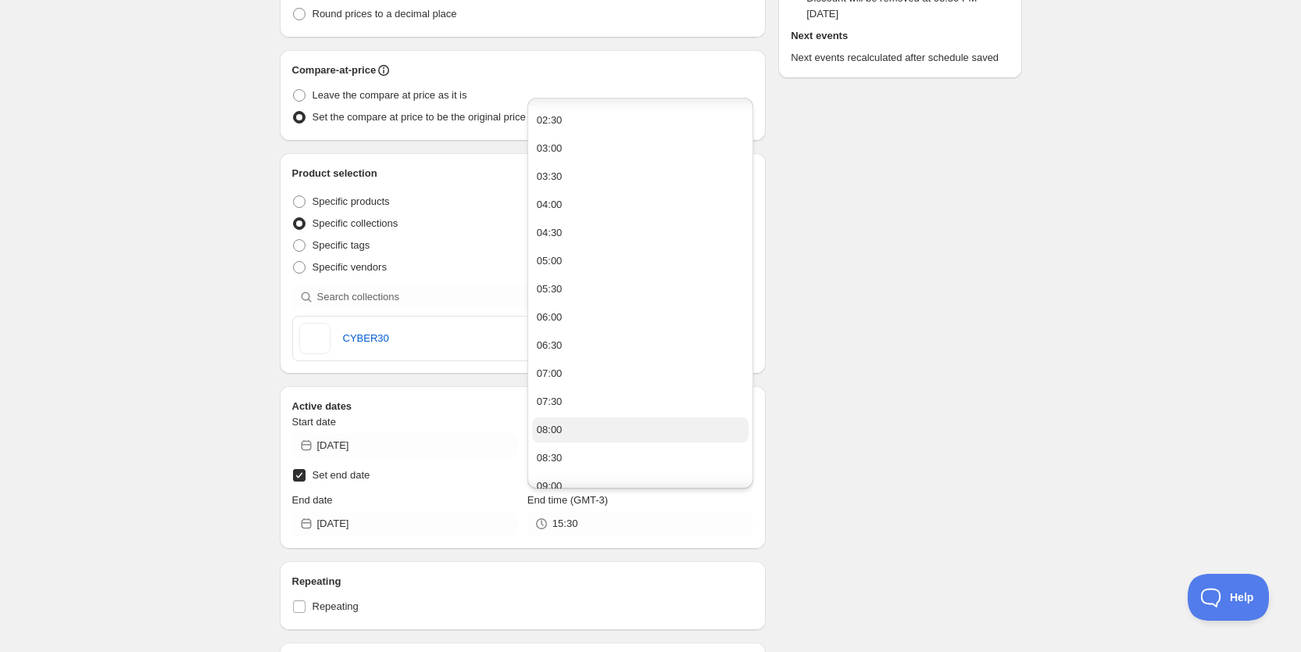
click at [606, 421] on button "08:00" at bounding box center [640, 429] width 216 height 25
type input "08:00"
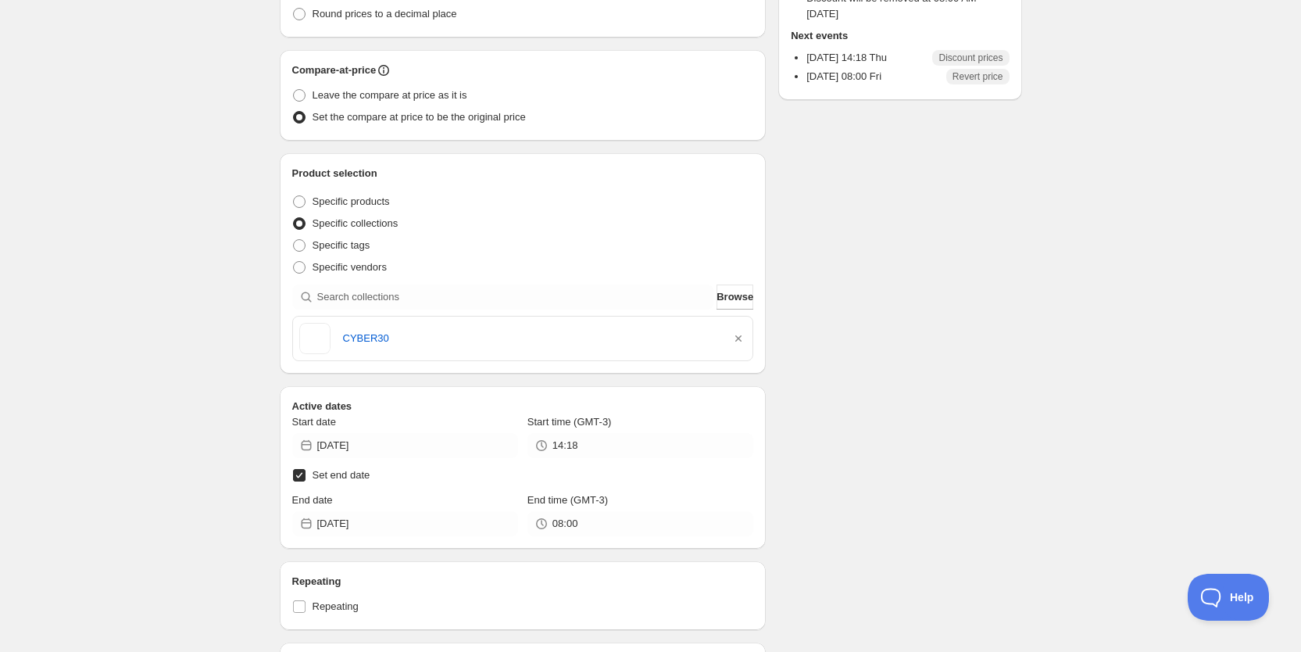
scroll to position [0, 0]
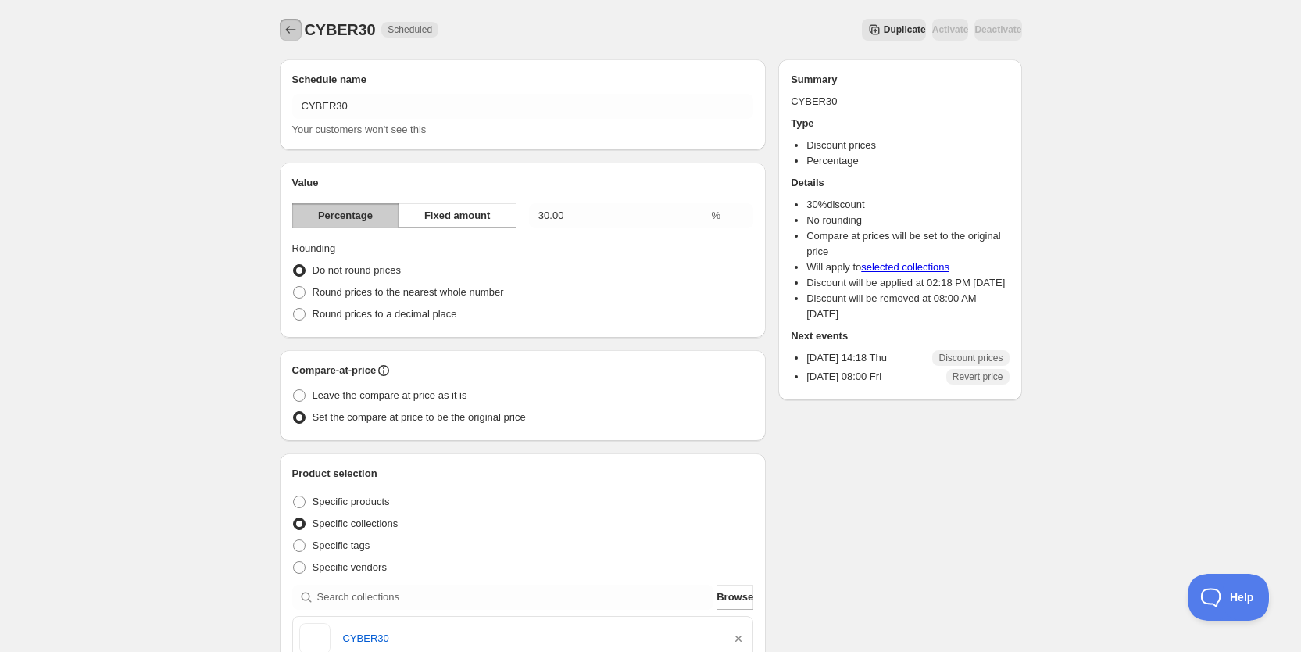
click at [293, 29] on icon "Schedules" at bounding box center [291, 30] width 16 height 16
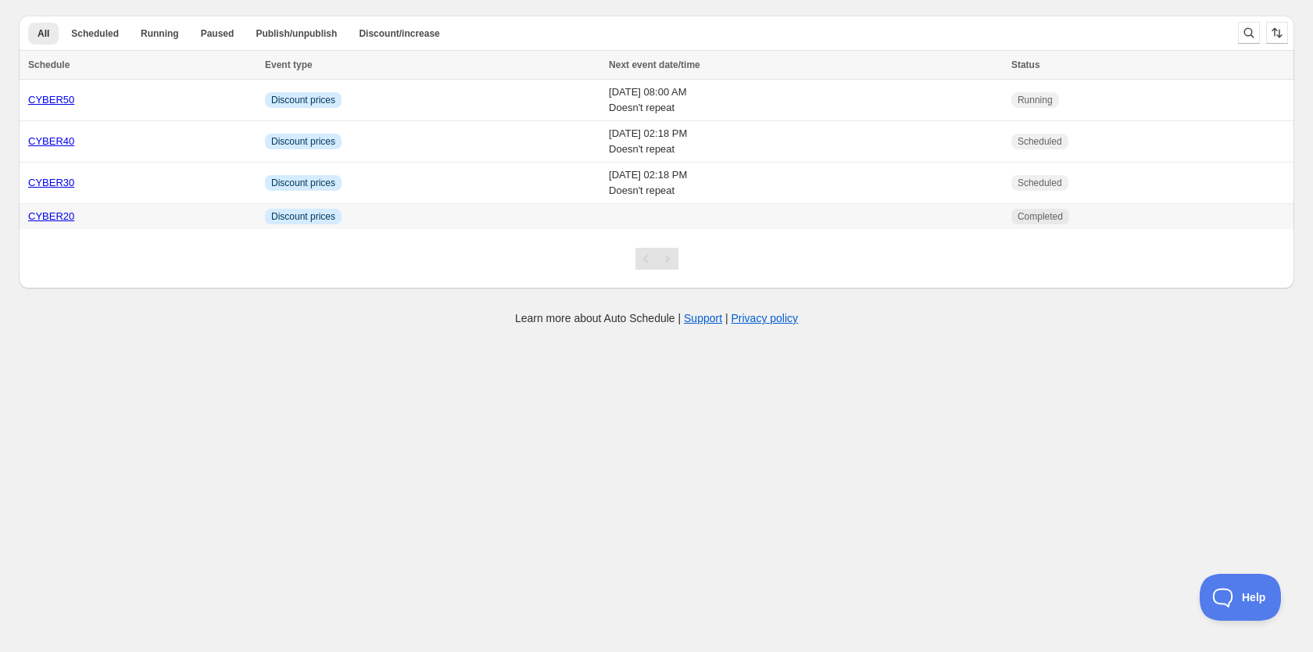
click at [421, 219] on td "Info Discount prices" at bounding box center [432, 217] width 344 height 26
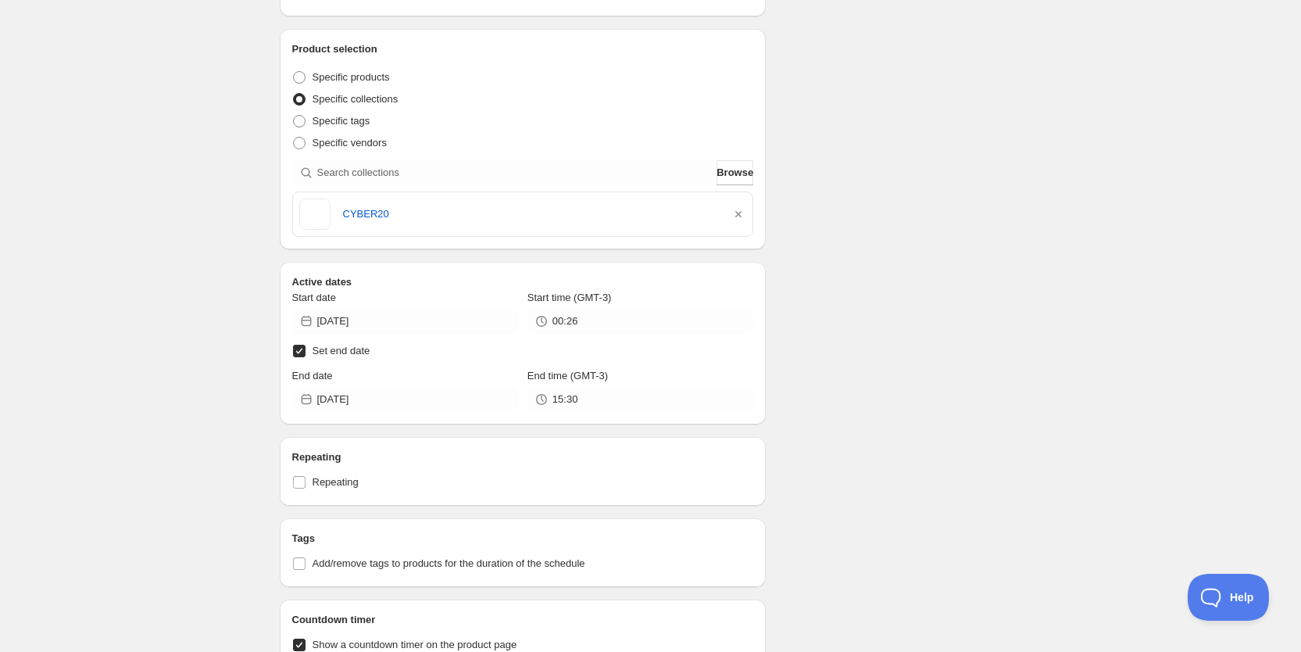
scroll to position [426, 0]
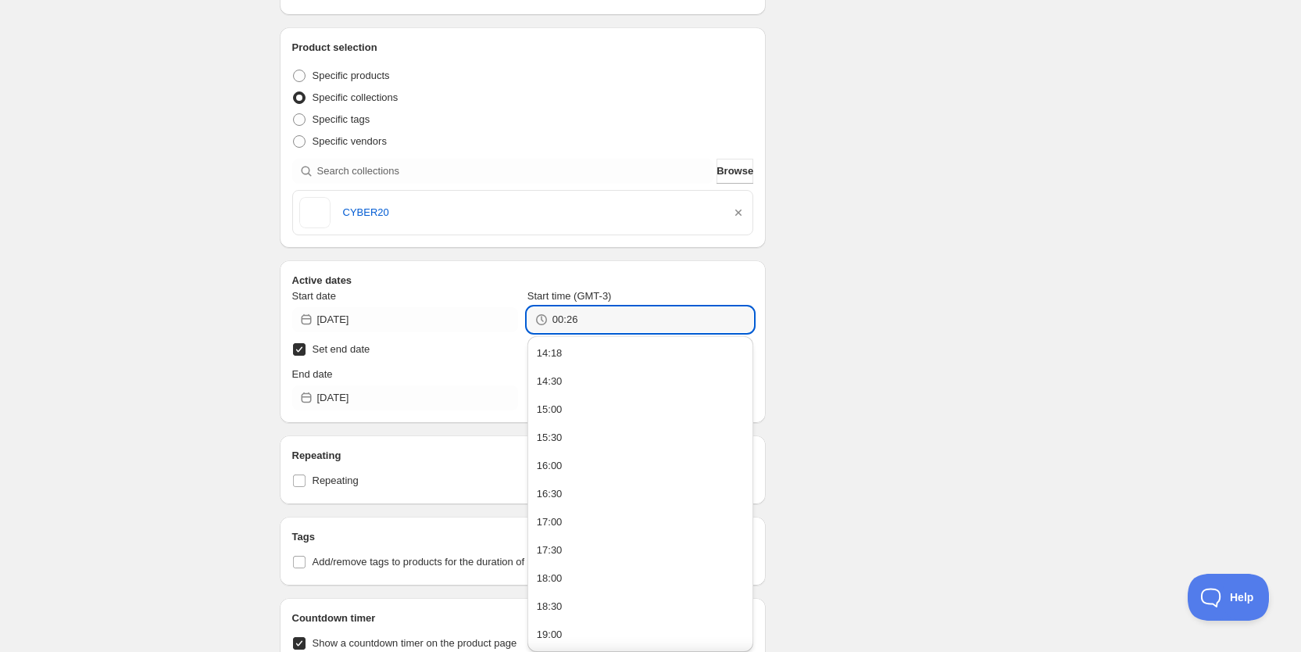
click at [641, 320] on input "00:26" at bounding box center [652, 319] width 201 height 25
click at [629, 352] on button "14:18" at bounding box center [640, 353] width 216 height 25
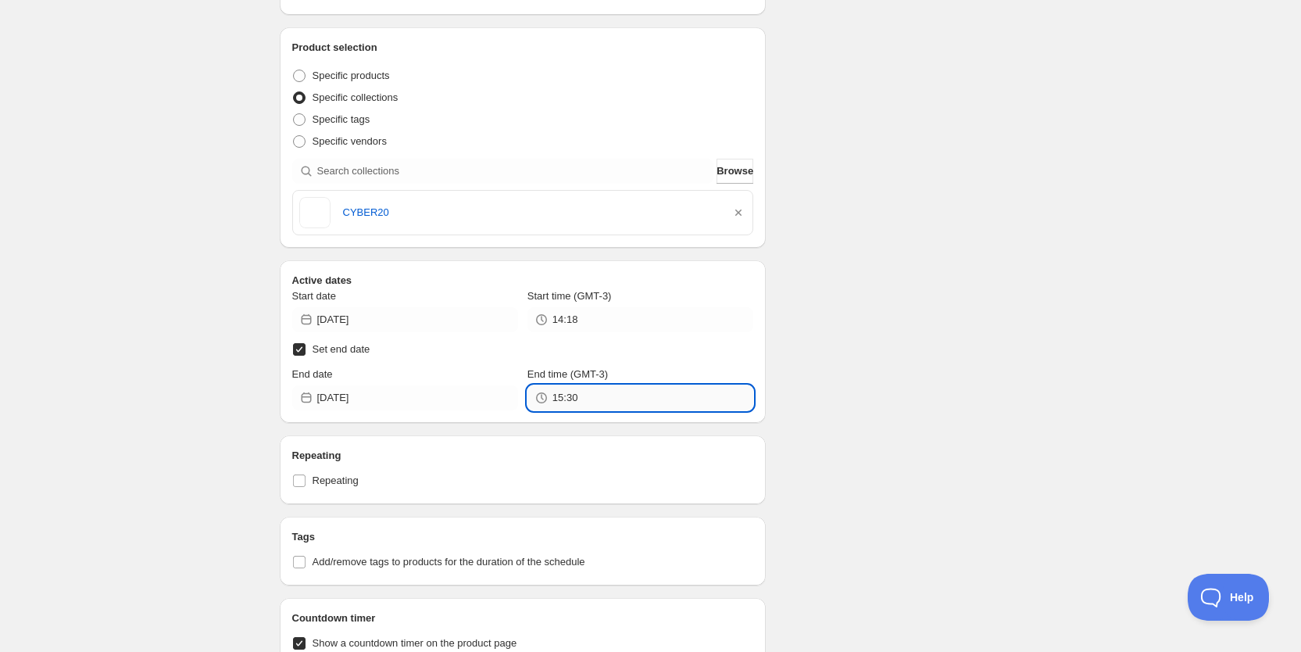
click at [620, 404] on input "15:30" at bounding box center [652, 397] width 201 height 25
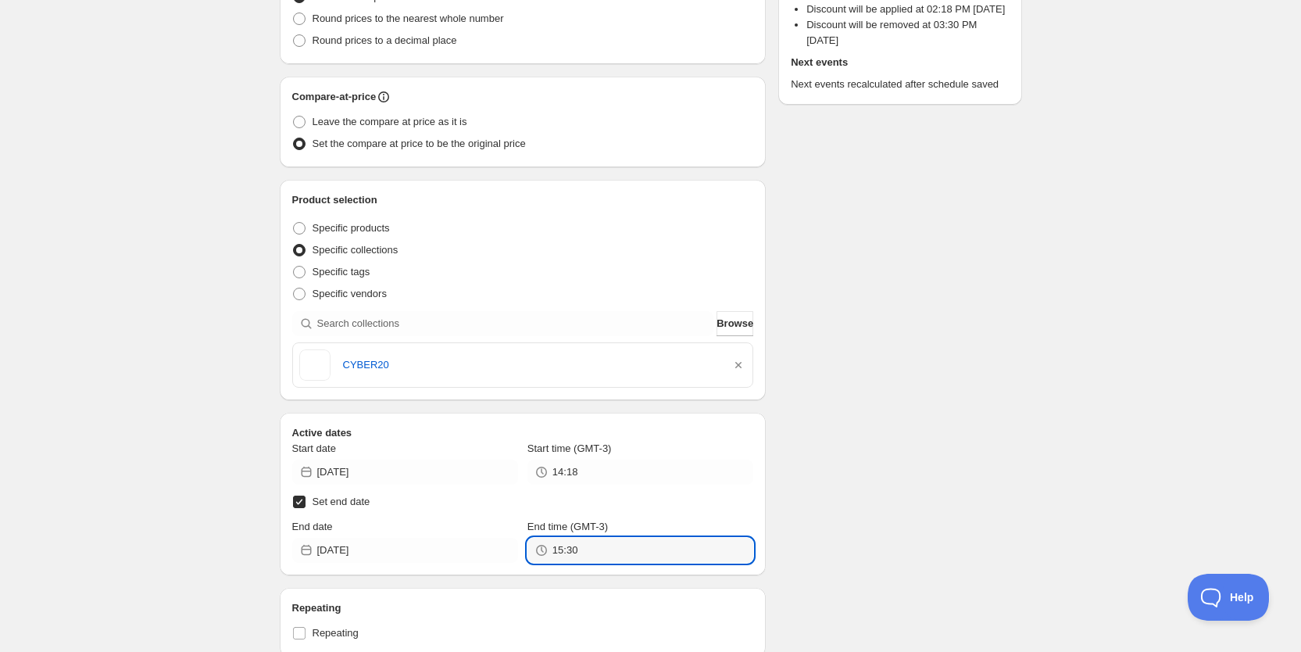
scroll to position [284, 0]
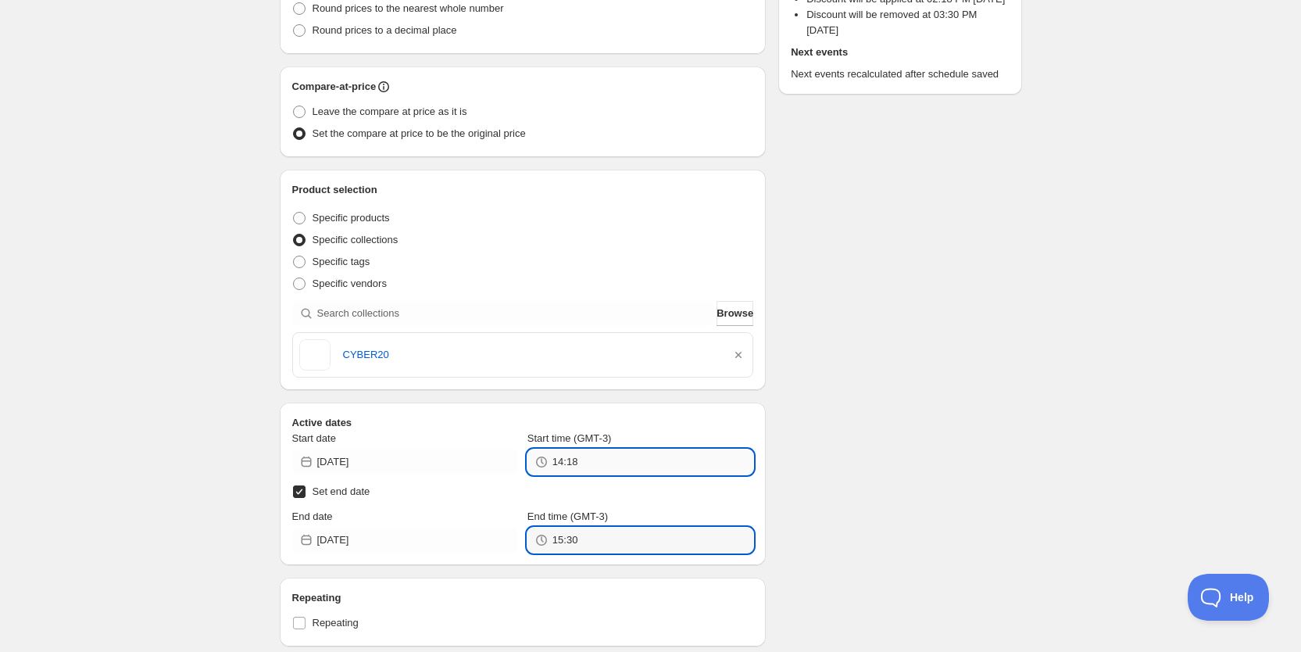
click at [651, 459] on input "14:18" at bounding box center [652, 461] width 201 height 25
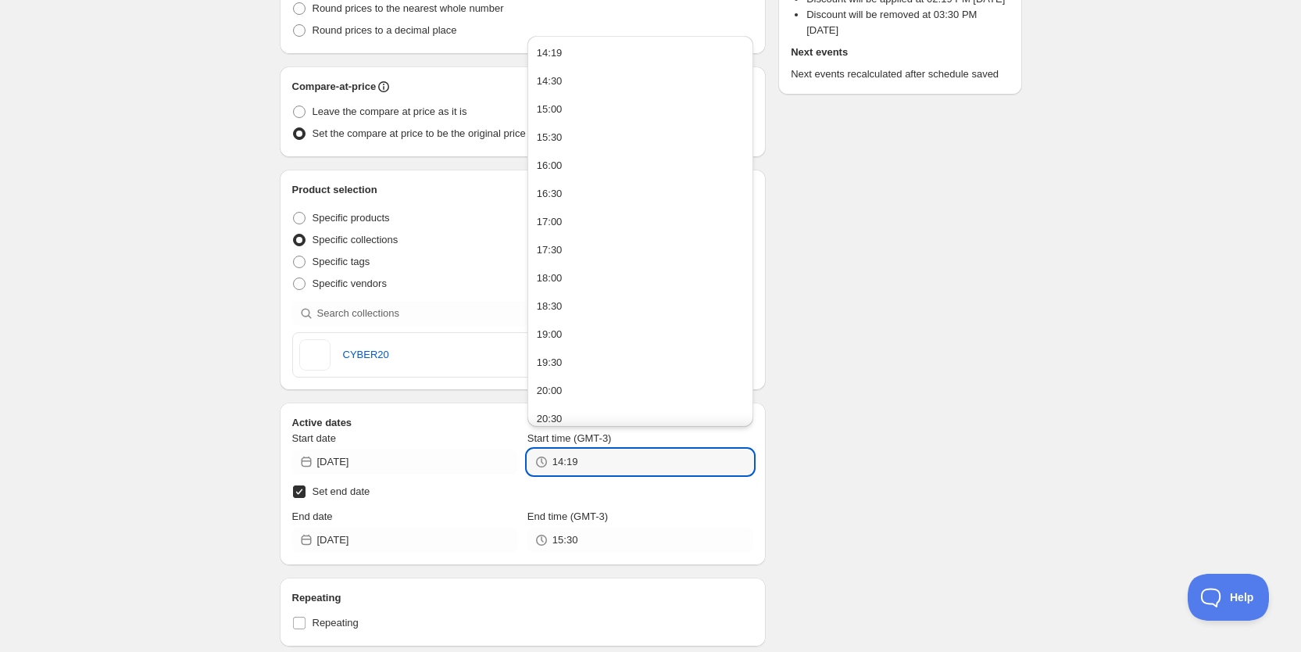
type input "14:19"
click at [965, 488] on div "Schedule name CYBER20 Your customers won't see this Value Percentage Fixed amou…" at bounding box center [644, 481] width 755 height 1436
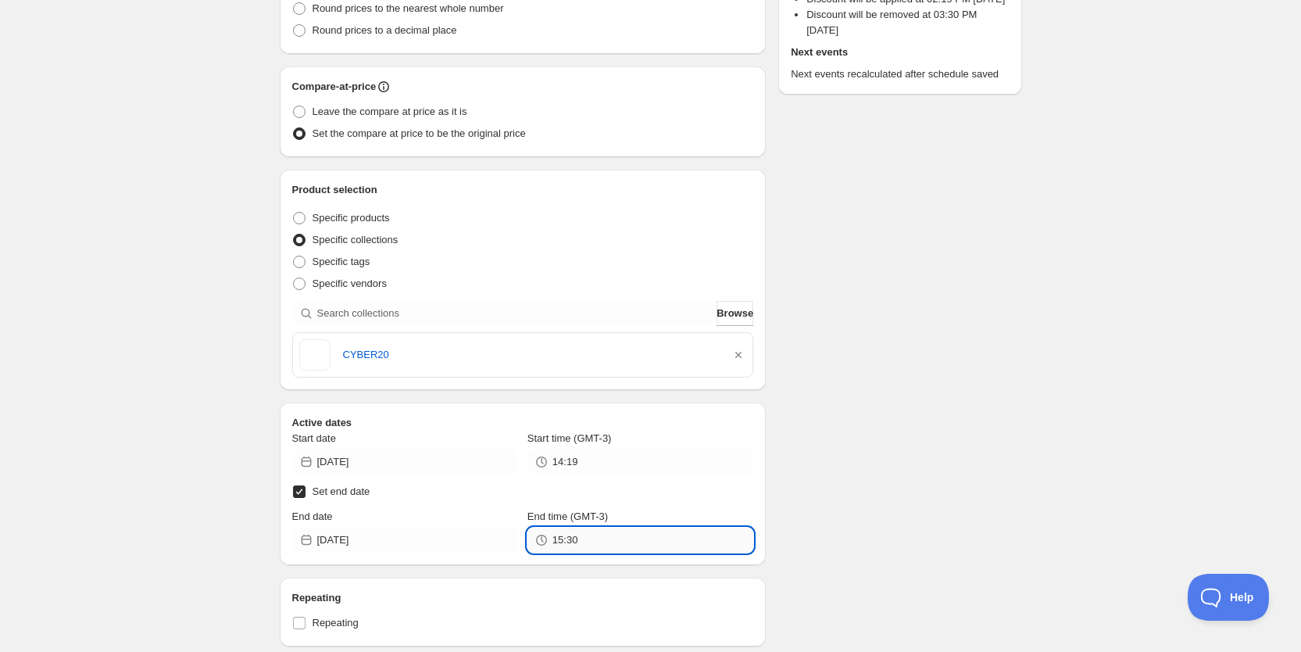
click at [650, 541] on input "15:30" at bounding box center [652, 539] width 201 height 25
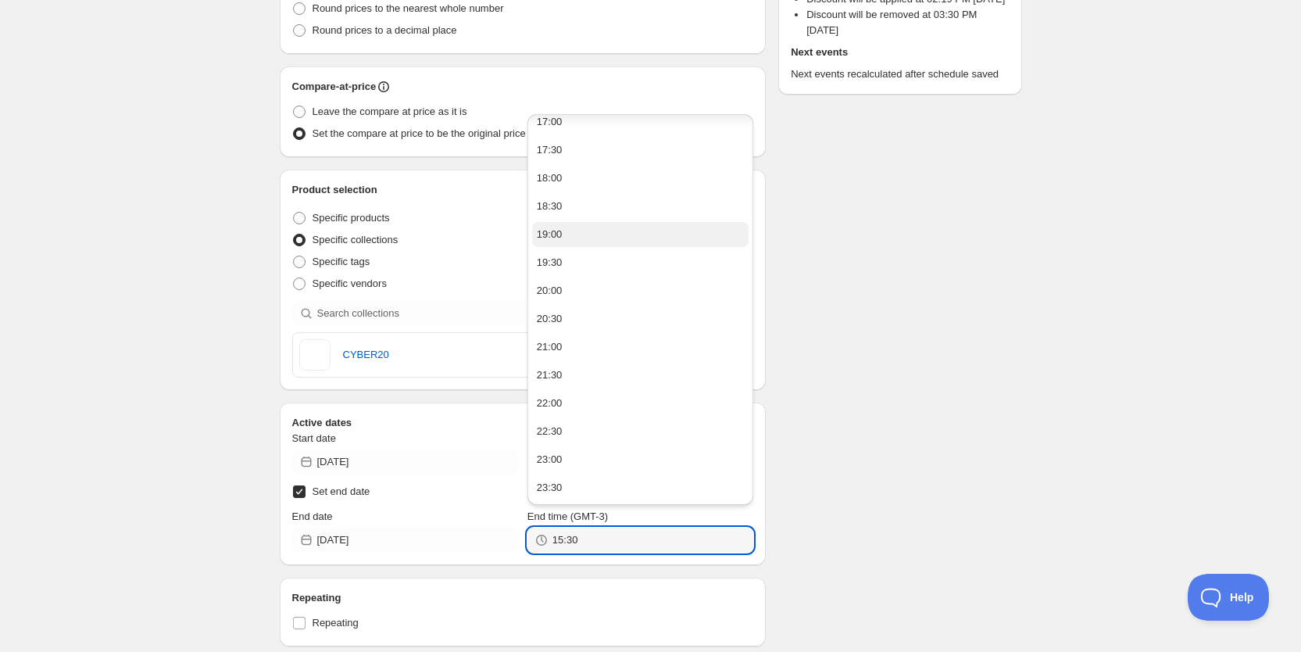
scroll to position [0, 0]
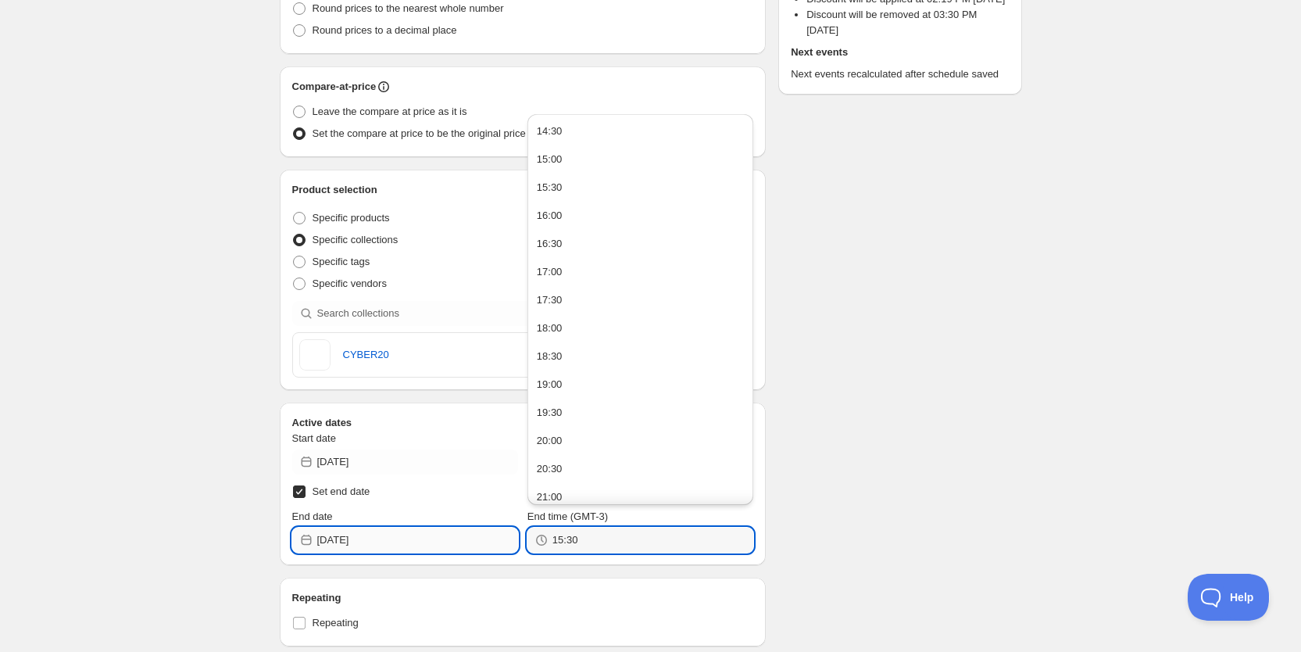
click at [418, 543] on input "[DATE]" at bounding box center [417, 539] width 201 height 25
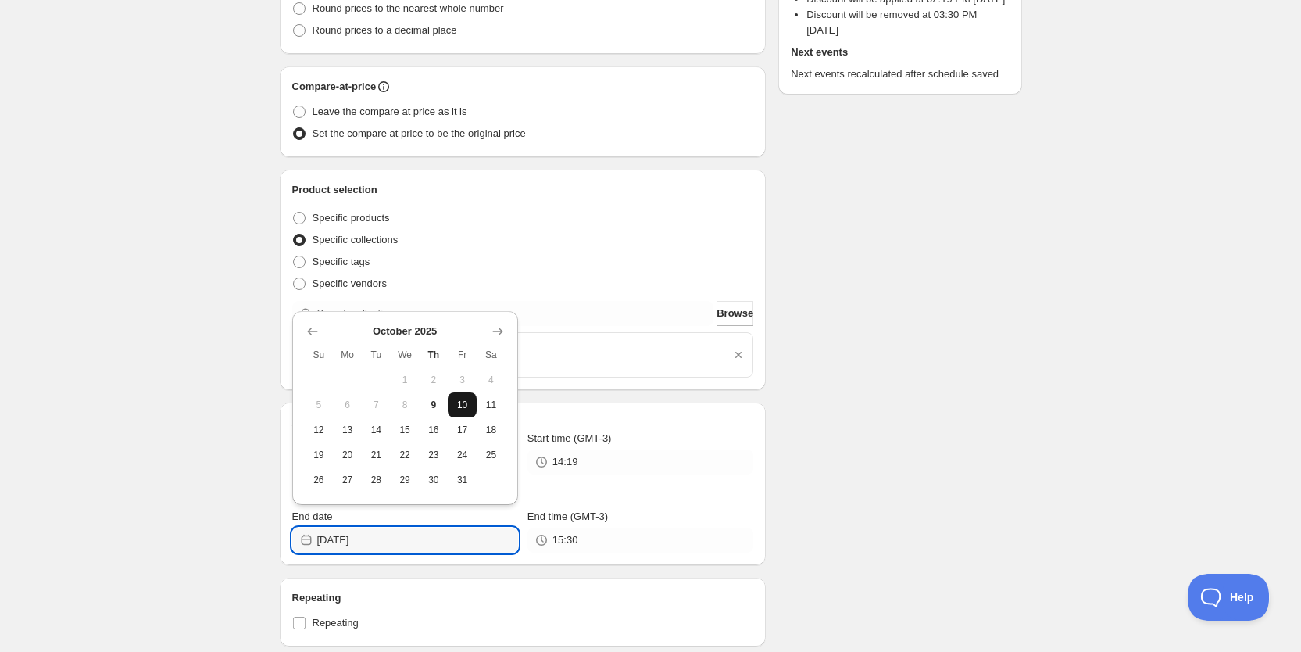
click at [459, 411] on button "10" at bounding box center [462, 404] width 29 height 25
type input "[DATE]"
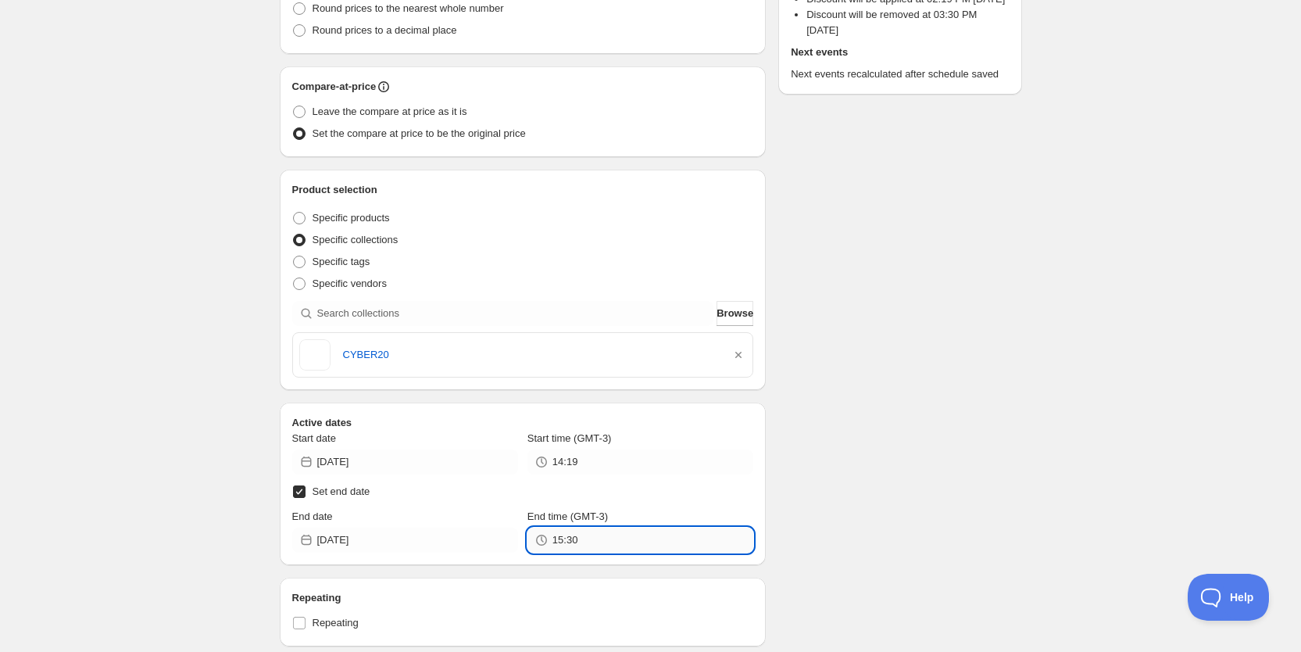
click at [626, 534] on input "15:30" at bounding box center [652, 539] width 201 height 25
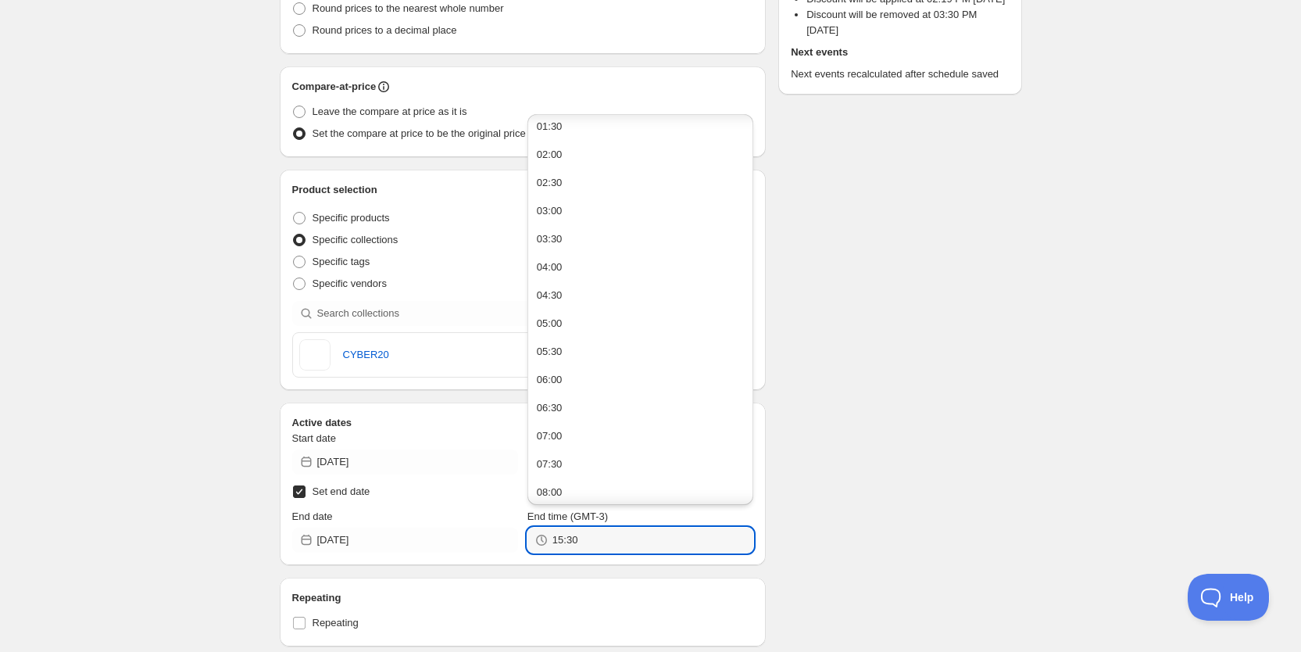
scroll to position [101, 0]
click at [584, 468] on button "08:00" at bounding box center [640, 480] width 216 height 25
type input "08:00"
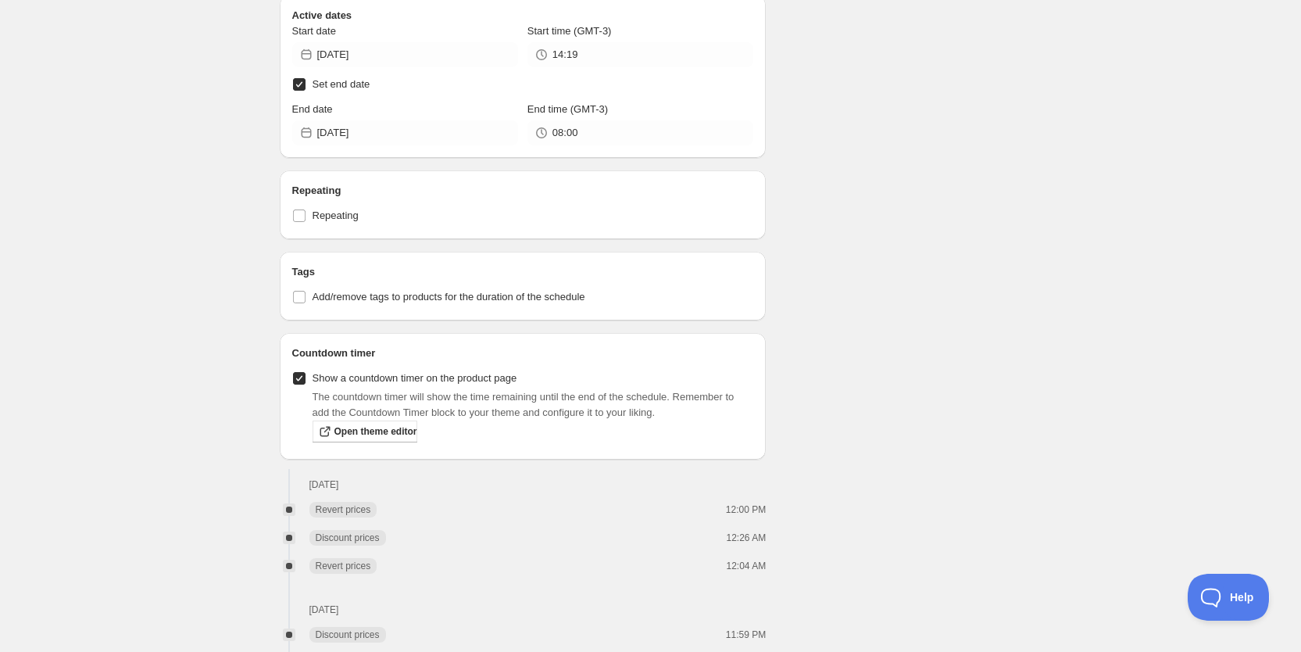
scroll to position [0, 0]
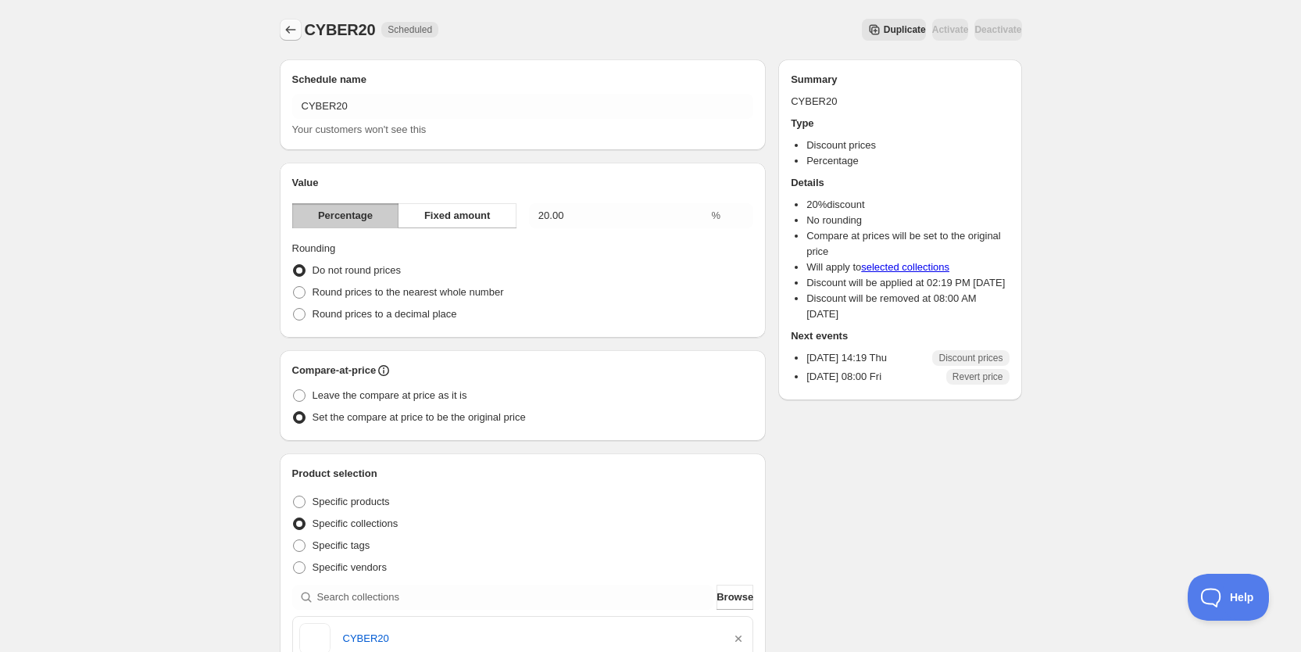
click at [286, 30] on icon "Schedules" at bounding box center [290, 30] width 10 height 8
